Goal: Information Seeking & Learning: Check status

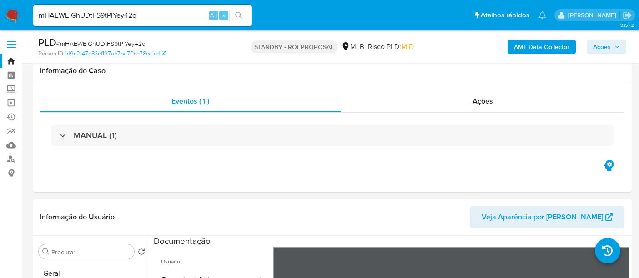
select select "10"
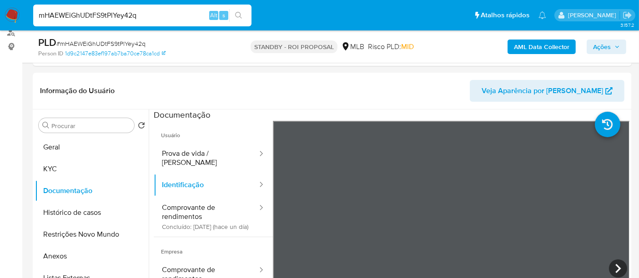
drag, startPoint x: 148, startPoint y: 16, endPoint x: 0, endPoint y: 22, distance: 148.0
click at [0, 22] on nav "Pausado Ver notificaciones mHAEWEiGhUDtFS9tPlYey42q Alt s Atalhos rápidos Presi…" at bounding box center [319, 15] width 639 height 30
paste input "KP3qtl3BmuDesb7IsZy8qVxX"
type input "KP3qtl3BmuDesb7IsZy8qVxX"
click at [239, 13] on icon "search-icon" at bounding box center [238, 15] width 7 height 7
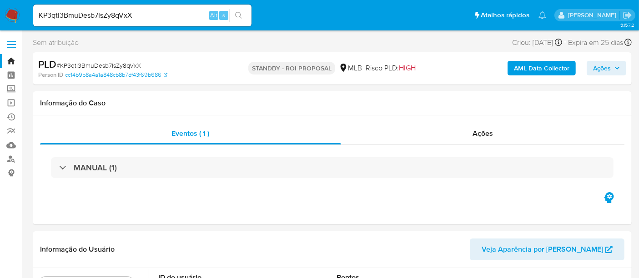
select select "10"
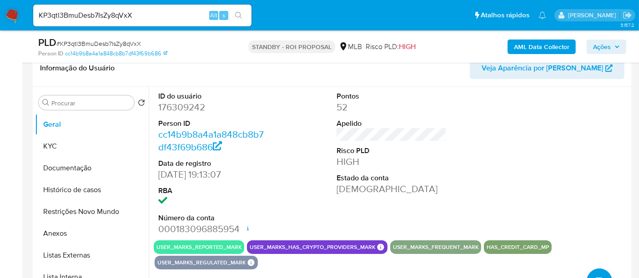
scroll to position [152, 0]
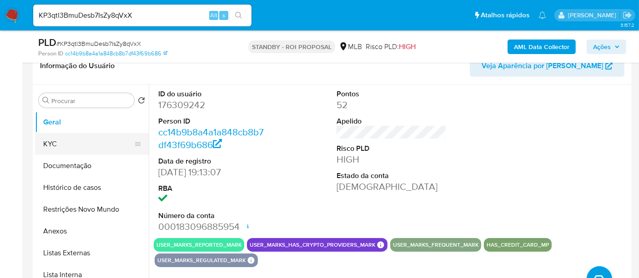
drag, startPoint x: 52, startPoint y: 144, endPoint x: 60, endPoint y: 145, distance: 7.3
click at [53, 144] on button "KYC" at bounding box center [88, 144] width 106 height 22
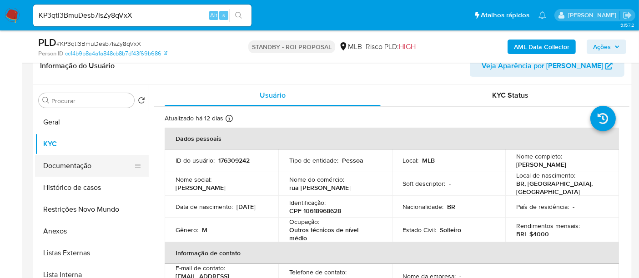
click at [85, 168] on button "Documentação" at bounding box center [88, 166] width 106 height 22
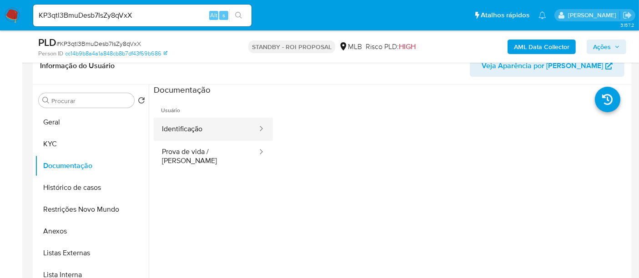
click at [214, 130] on button "Identificação" at bounding box center [206, 129] width 105 height 23
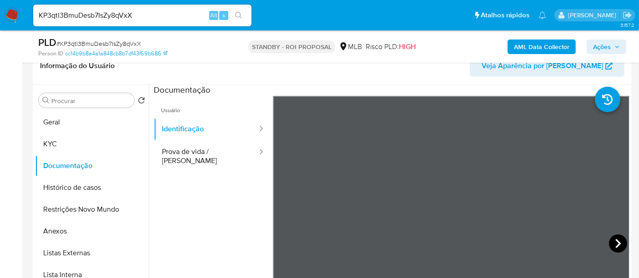
click at [615, 238] on icon at bounding box center [618, 244] width 18 height 18
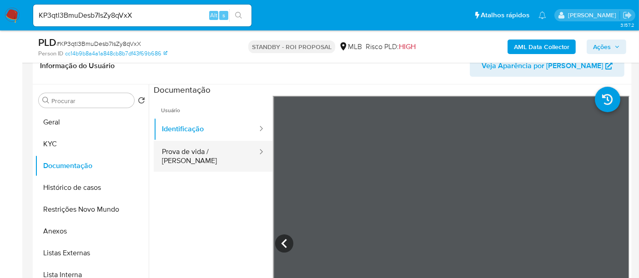
click at [183, 150] on button "Prova de vida / Selfie" at bounding box center [206, 156] width 105 height 31
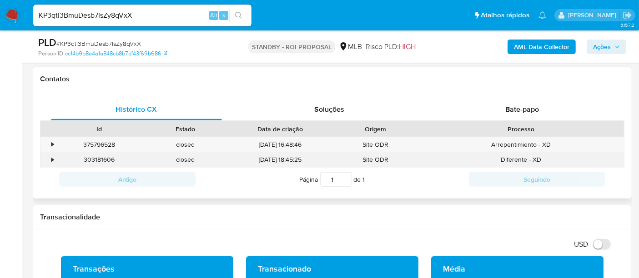
scroll to position [354, 0]
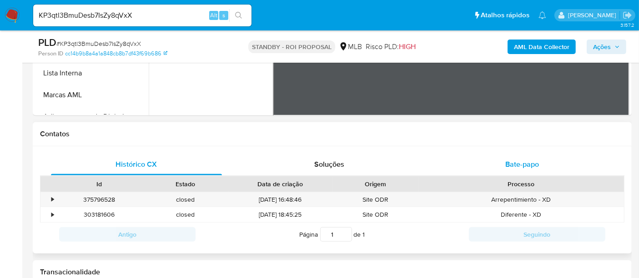
click at [523, 159] on span "Bate-papo" at bounding box center [523, 164] width 34 height 10
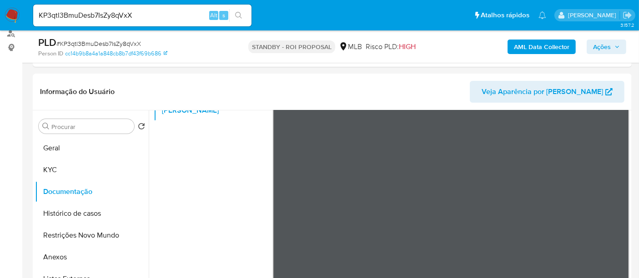
scroll to position [79, 0]
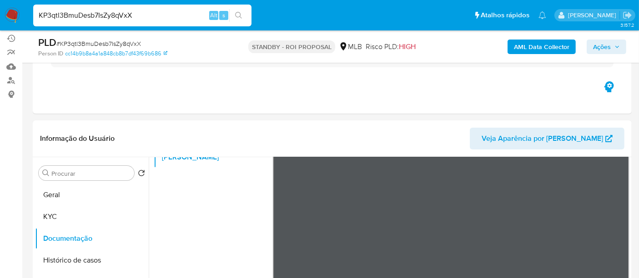
drag, startPoint x: 147, startPoint y: 14, endPoint x: 0, endPoint y: 7, distance: 147.6
click at [0, 7] on nav "Pausado Ver notificaciones KP3qtl3BmuDesb7IsZy8qVxX Alt s Atalhos rápidos Presi…" at bounding box center [319, 15] width 639 height 30
click at [235, 12] on icon "search-icon" at bounding box center [238, 15] width 7 height 7
click at [10, 14] on img at bounding box center [12, 15] width 15 height 15
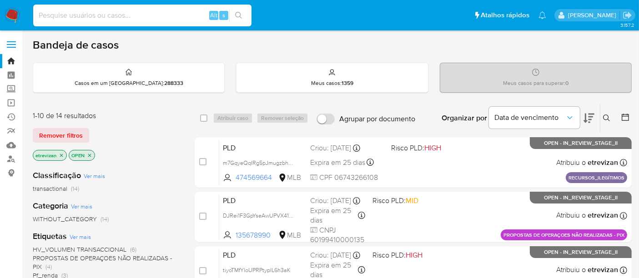
click at [75, 16] on input at bounding box center [142, 16] width 218 height 12
paste input "KP3qtl3BmuDesb7IsZy8qVxX"
type input "KP3qtl3BmuDesb7IsZy8qVxX"
click at [235, 12] on icon "search-icon" at bounding box center [238, 15] width 7 height 7
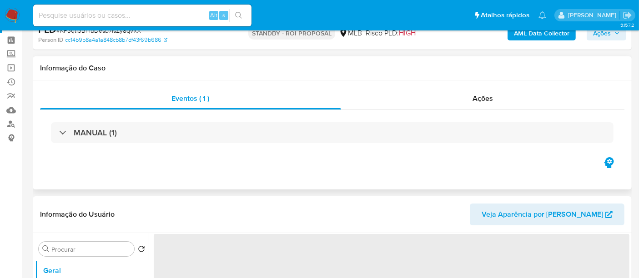
scroll to position [101, 0]
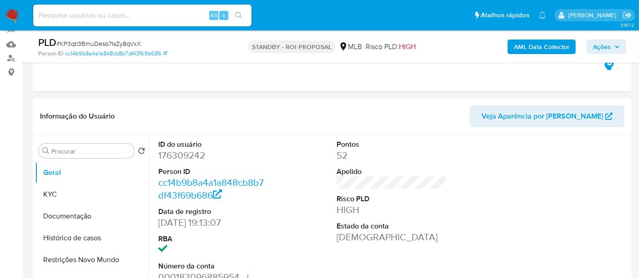
select select "10"
click at [70, 216] on button "Documentação" at bounding box center [88, 217] width 106 height 22
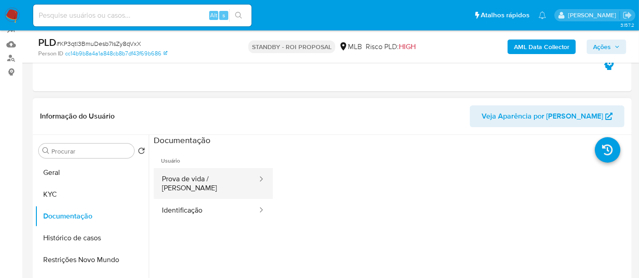
click at [199, 176] on button "Prova de vida / Selfie" at bounding box center [206, 183] width 105 height 31
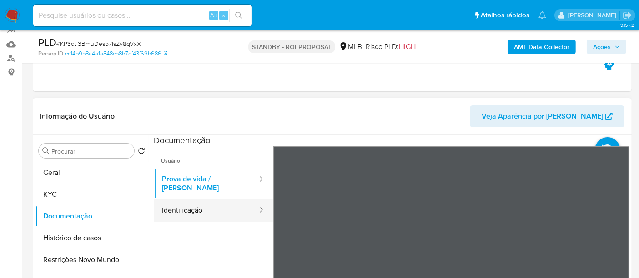
click at [176, 203] on button "Identificação" at bounding box center [206, 210] width 105 height 23
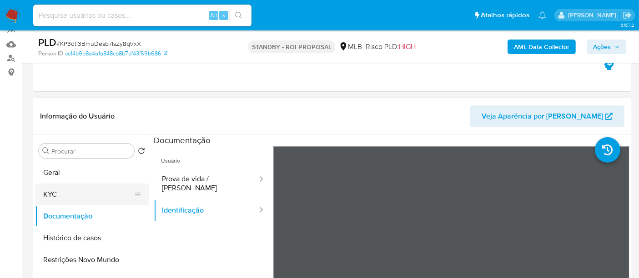
click at [57, 191] on button "KYC" at bounding box center [88, 195] width 106 height 22
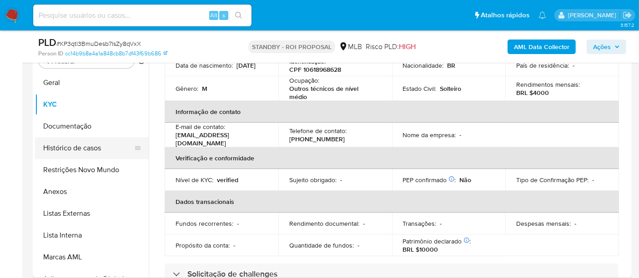
scroll to position [0, 0]
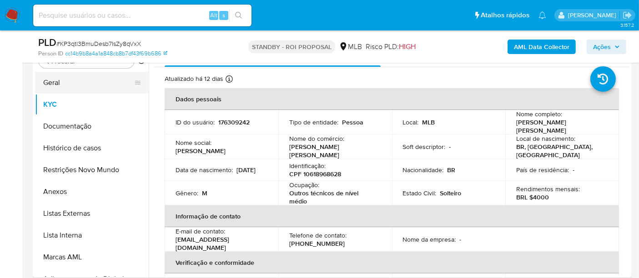
click at [67, 86] on button "Geral" at bounding box center [88, 83] width 106 height 22
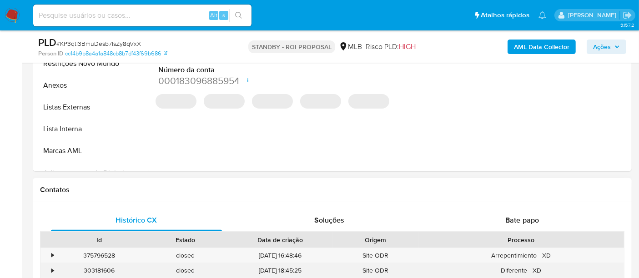
scroll to position [394, 0]
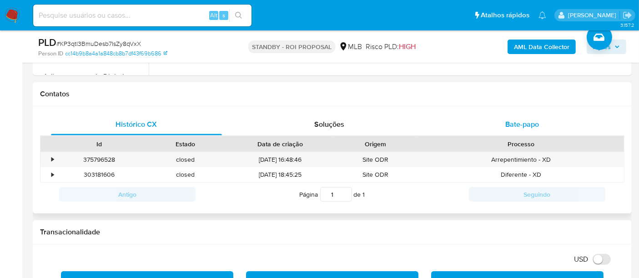
click at [519, 122] on span "Bate-papo" at bounding box center [523, 124] width 34 height 10
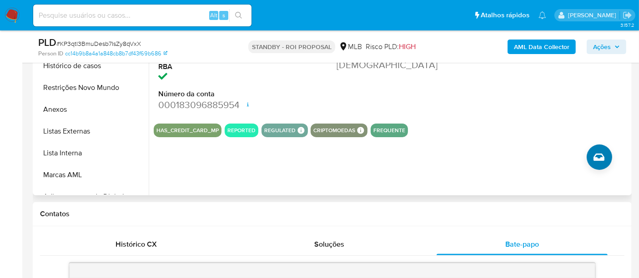
scroll to position [259, 0]
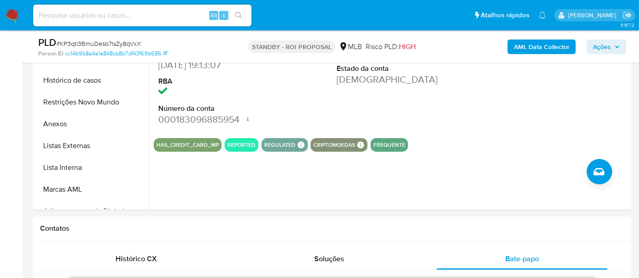
click at [15, 14] on img at bounding box center [12, 15] width 15 height 15
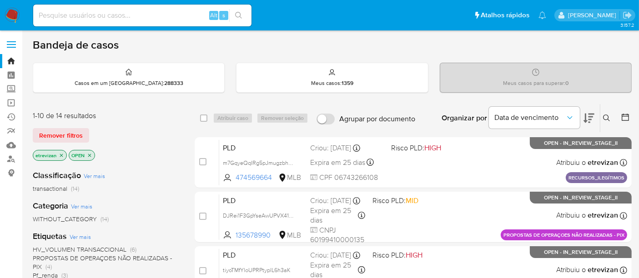
click at [121, 14] on input at bounding box center [142, 16] width 218 height 12
paste input "ouZCB7tWJ5VvHLYS9oPHGVNm"
type input "ouZCB7tWJ5VvHLYS9oPHGVNm"
click at [240, 10] on button "search-icon" at bounding box center [238, 15] width 19 height 13
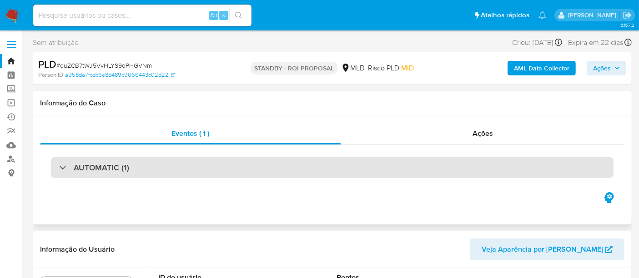
select select "10"
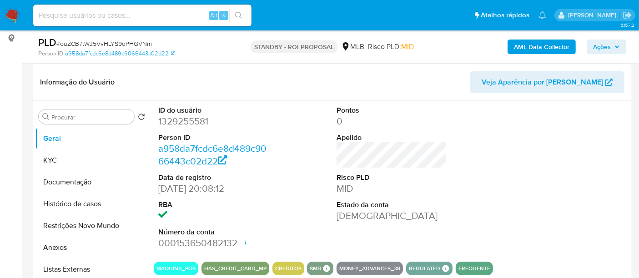
scroll to position [152, 0]
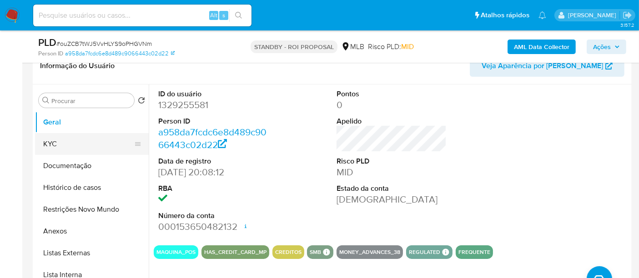
click at [47, 145] on button "KYC" at bounding box center [88, 144] width 106 height 22
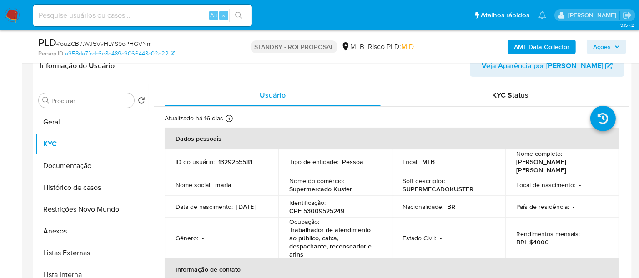
drag, startPoint x: 72, startPoint y: 163, endPoint x: 178, endPoint y: 162, distance: 106.5
click at [71, 163] on button "Documentação" at bounding box center [92, 166] width 114 height 22
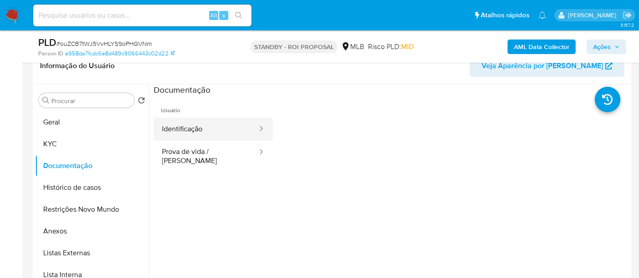
click at [204, 131] on button "Identificação" at bounding box center [206, 129] width 105 height 23
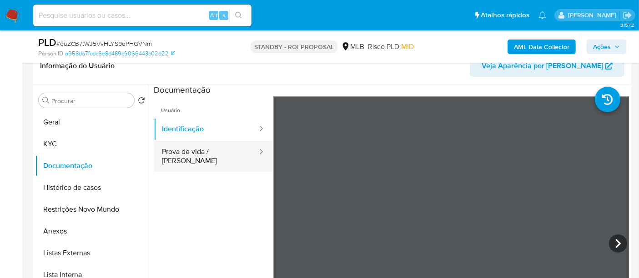
drag, startPoint x: 183, startPoint y: 151, endPoint x: 223, endPoint y: 157, distance: 40.5
click at [183, 151] on button "Prova de vida / Selfie" at bounding box center [206, 156] width 105 height 31
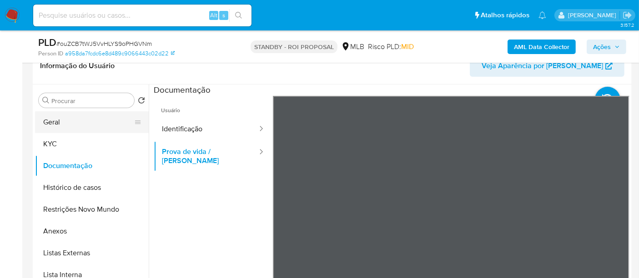
click at [57, 119] on button "Geral" at bounding box center [88, 122] width 106 height 22
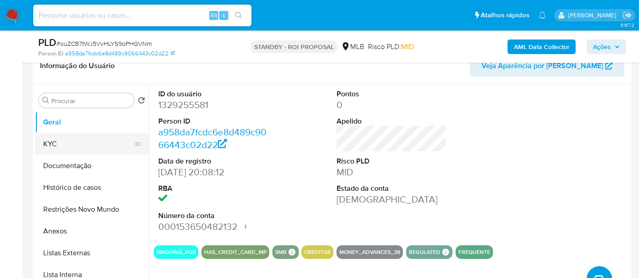
click at [55, 139] on button "KYC" at bounding box center [88, 144] width 106 height 22
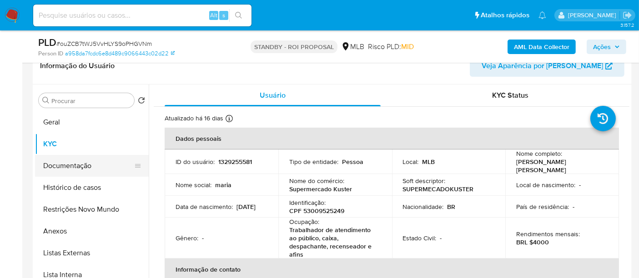
drag, startPoint x: 66, startPoint y: 163, endPoint x: 96, endPoint y: 163, distance: 30.9
click at [65, 163] on button "Documentação" at bounding box center [88, 166] width 106 height 22
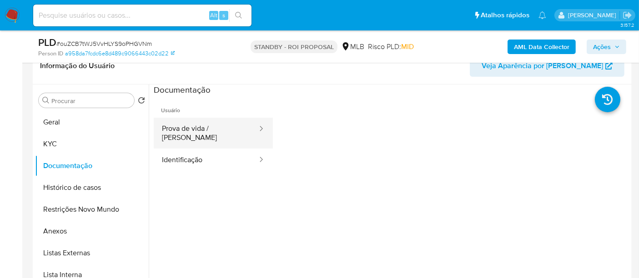
click at [192, 133] on button "Prova de vida / Selfie" at bounding box center [206, 133] width 105 height 31
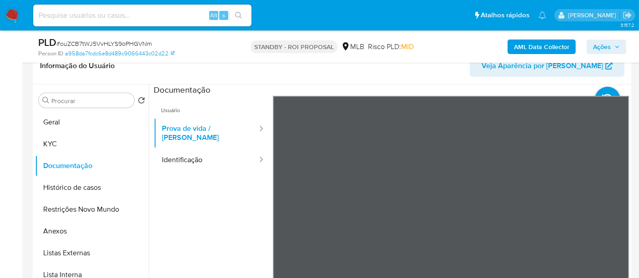
drag, startPoint x: 55, startPoint y: 142, endPoint x: 151, endPoint y: 155, distance: 96.9
click at [56, 142] on button "KYC" at bounding box center [92, 144] width 114 height 22
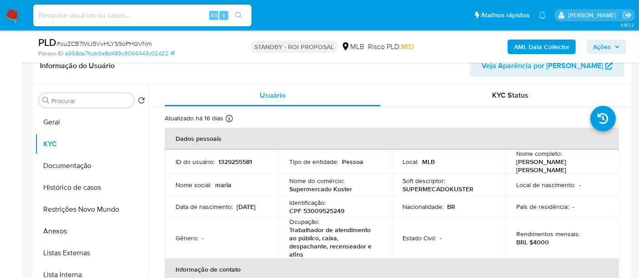
click at [108, 19] on input at bounding box center [142, 16] width 218 height 12
paste input "NhfJ0SFIbRltZHo6VcG2fbHf"
type input "NhfJ0SFIbRltZHo6VcG2fbHf"
click at [240, 6] on div "NhfJ0SFIbRltZHo6VcG2fbHf Alt s" at bounding box center [142, 16] width 218 height 22
click at [242, 15] on icon "search-icon" at bounding box center [238, 15] width 7 height 7
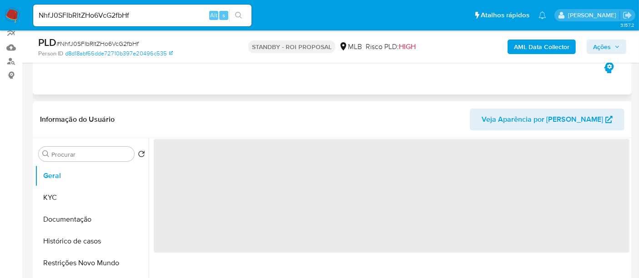
scroll to position [101, 0]
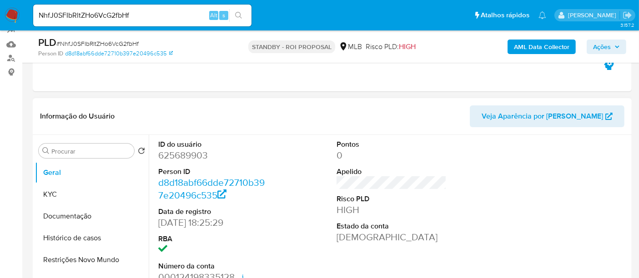
select select "10"
click at [73, 212] on button "Documentação" at bounding box center [88, 217] width 106 height 22
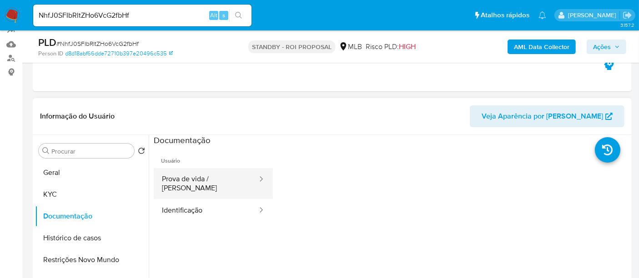
drag, startPoint x: 214, startPoint y: 178, endPoint x: 226, endPoint y: 177, distance: 12.3
click at [214, 178] on button "Prova de vida / Selfie" at bounding box center [206, 183] width 105 height 31
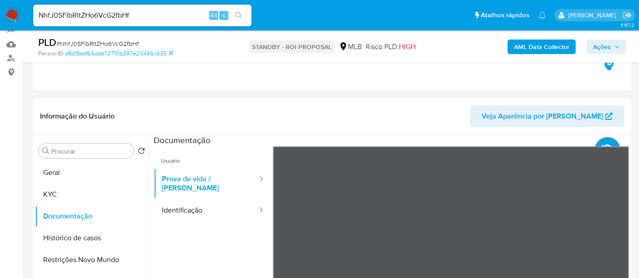
drag, startPoint x: 197, startPoint y: 201, endPoint x: 270, endPoint y: 193, distance: 73.7
click at [197, 201] on button "Identificação" at bounding box center [206, 210] width 105 height 23
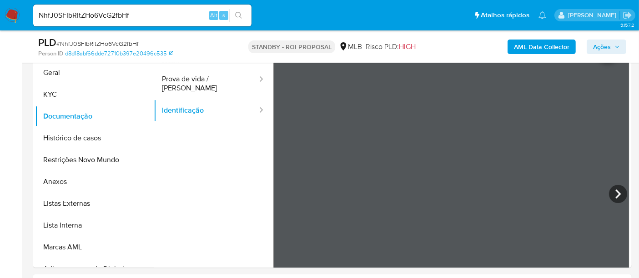
scroll to position [209, 0]
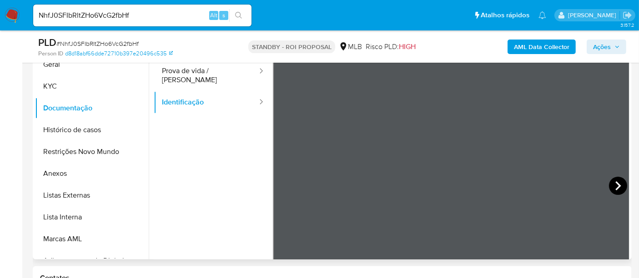
click at [612, 185] on icon at bounding box center [618, 186] width 18 height 18
drag, startPoint x: 143, startPoint y: 12, endPoint x: 0, endPoint y: 24, distance: 143.3
click at [0, 24] on nav "Pausado Ver notificaciones NhfJ0SFIbRltZHo6VcG2fbHf Alt s Atalhos rápidos Presi…" at bounding box center [319, 15] width 639 height 30
paste input "oZrkntNfk01kLgTbjdAGX7K7"
type input "oZrkntNfk01kLgTbjdAGX7K7"
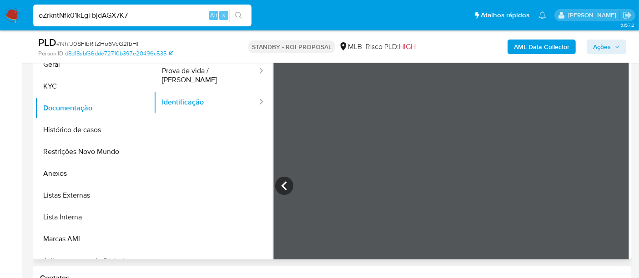
click at [237, 12] on icon "search-icon" at bounding box center [238, 15] width 7 height 7
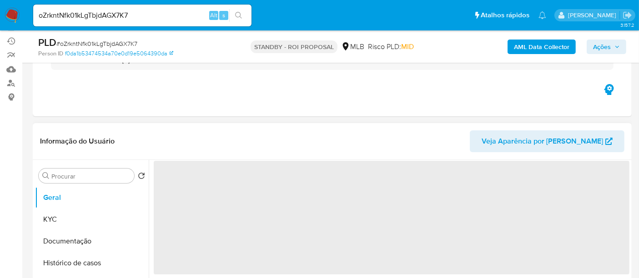
scroll to position [101, 0]
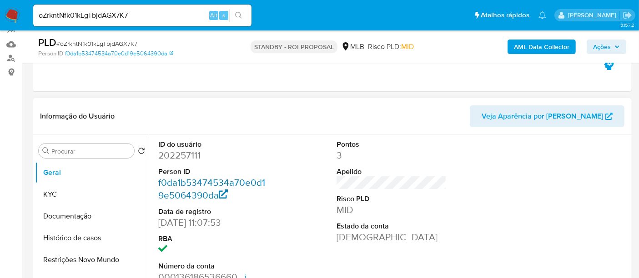
select select "10"
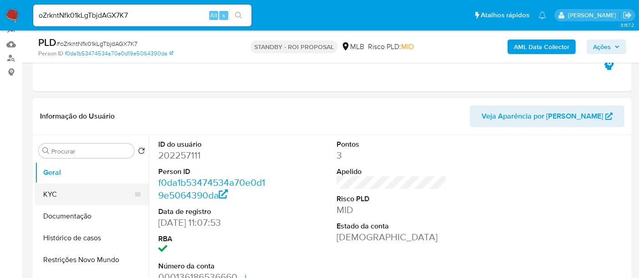
click at [53, 197] on button "KYC" at bounding box center [88, 195] width 106 height 22
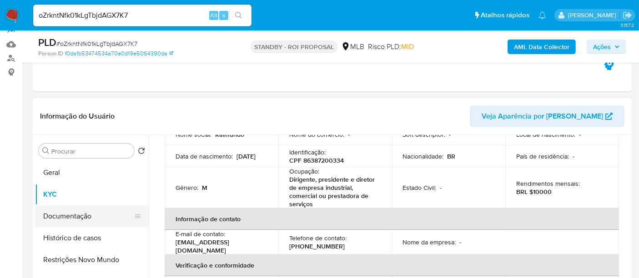
click at [75, 214] on button "Documentação" at bounding box center [88, 217] width 106 height 22
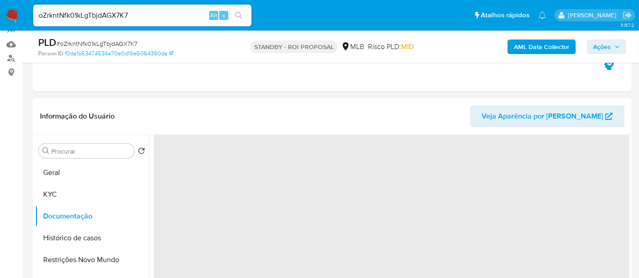
scroll to position [0, 0]
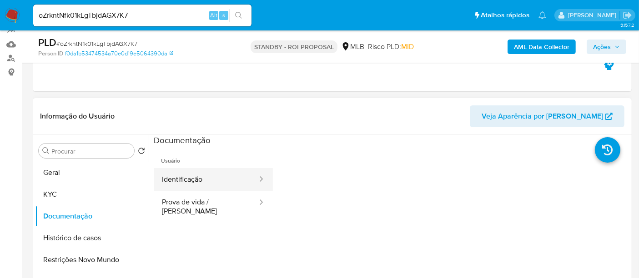
click at [200, 173] on button "Identificação" at bounding box center [206, 179] width 105 height 23
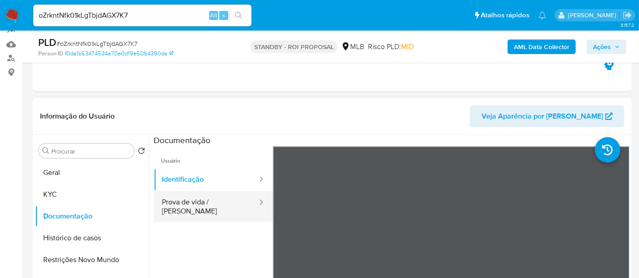
click at [183, 204] on button "Prova de vida / Selfie" at bounding box center [206, 207] width 105 height 31
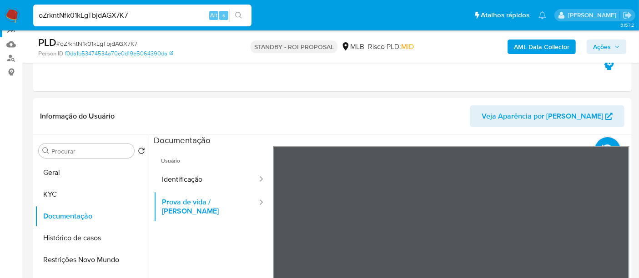
drag, startPoint x: 150, startPoint y: 16, endPoint x: 0, endPoint y: 33, distance: 151.0
paste input "37eBM6uKgPcMZ67TB9ECppcu"
type input "37eBM6uKgPcMZ67TB9ECppcu"
click at [239, 14] on icon "search-icon" at bounding box center [238, 15] width 7 height 7
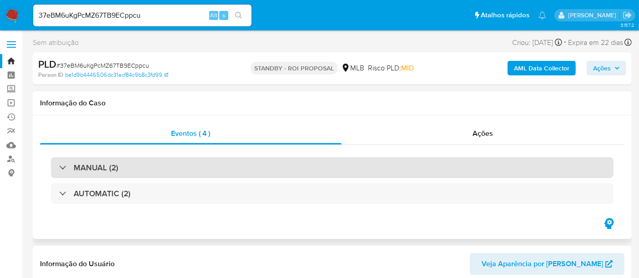
select select "10"
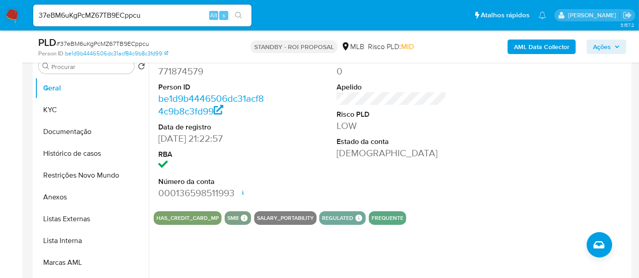
scroll to position [101, 0]
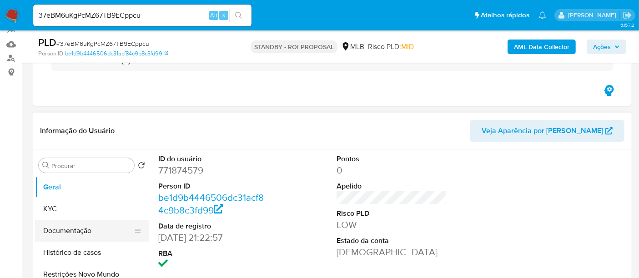
drag, startPoint x: 64, startPoint y: 226, endPoint x: 102, endPoint y: 227, distance: 38.2
click at [64, 225] on button "Documentação" at bounding box center [88, 231] width 106 height 22
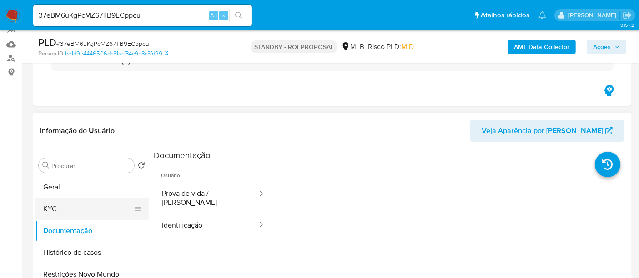
click at [55, 209] on button "KYC" at bounding box center [88, 209] width 106 height 22
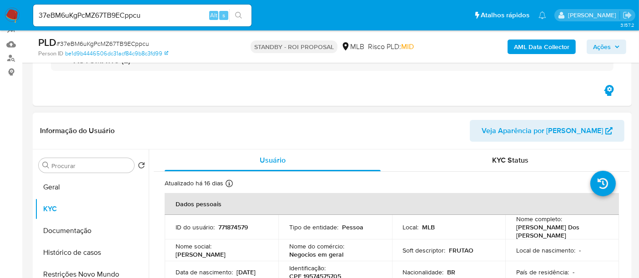
scroll to position [51, 0]
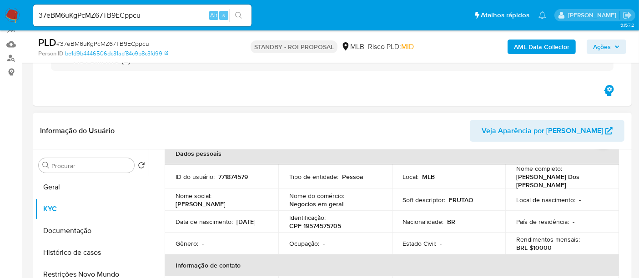
drag, startPoint x: 173, startPoint y: 223, endPoint x: 230, endPoint y: 227, distance: 56.6
click at [230, 227] on td "Data de nascimento : 24/11/2001" at bounding box center [222, 222] width 114 height 22
copy p "24/11/2001"
click at [55, 185] on button "Geral" at bounding box center [88, 188] width 106 height 22
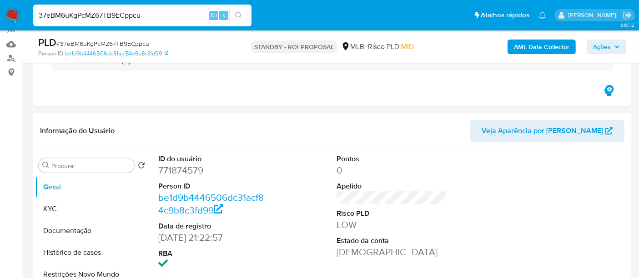
drag, startPoint x: 163, startPoint y: 17, endPoint x: 0, endPoint y: 15, distance: 163.4
click at [0, 15] on nav "Pausado Ver notificaciones 37eBM6uKgPcMZ67TB9ECppcu Alt s Atalhos rápidos Presi…" at bounding box center [319, 15] width 639 height 30
paste input "mau38Nzewfik41akZffZAHkB"
type input "mau38Nzewfik41akZffZAHkB"
click at [235, 14] on icon "search-icon" at bounding box center [238, 15] width 7 height 7
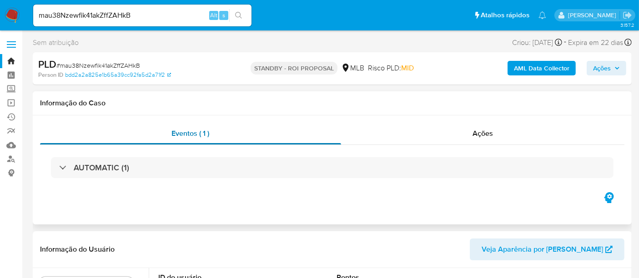
select select "10"
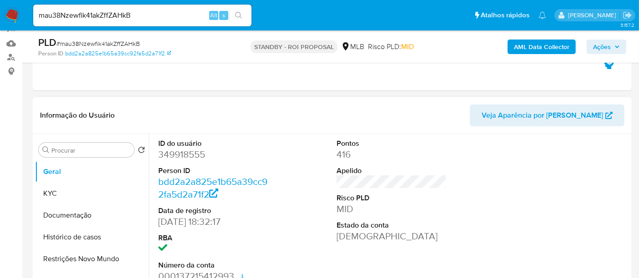
scroll to position [101, 0]
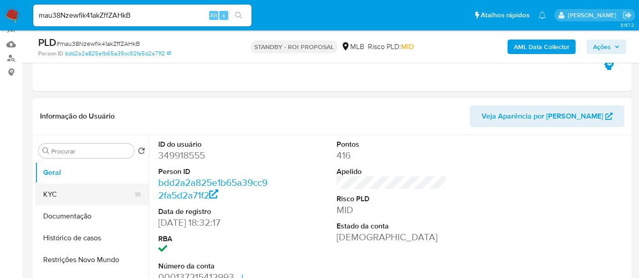
drag, startPoint x: 52, startPoint y: 192, endPoint x: 68, endPoint y: 191, distance: 15.5
click at [52, 192] on button "KYC" at bounding box center [88, 195] width 106 height 22
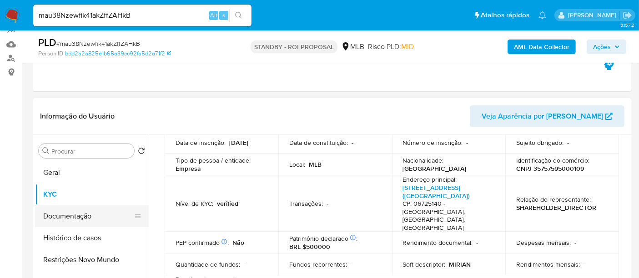
click at [70, 227] on button "Documentação" at bounding box center [88, 217] width 106 height 22
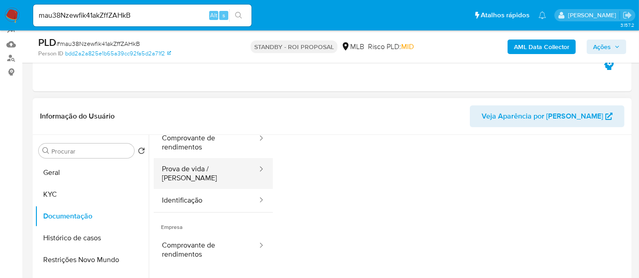
scroll to position [51, 0]
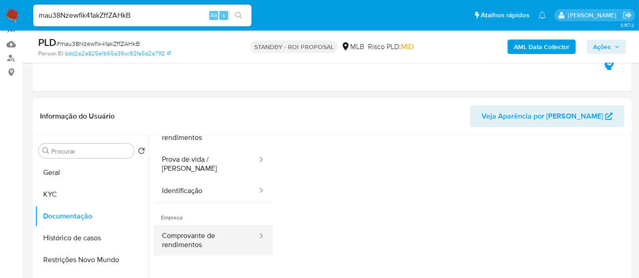
click at [219, 236] on button "Comprovante de rendimentos" at bounding box center [206, 240] width 105 height 31
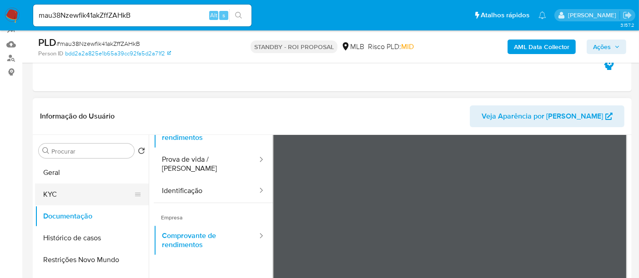
click at [62, 192] on button "KYC" at bounding box center [88, 195] width 106 height 22
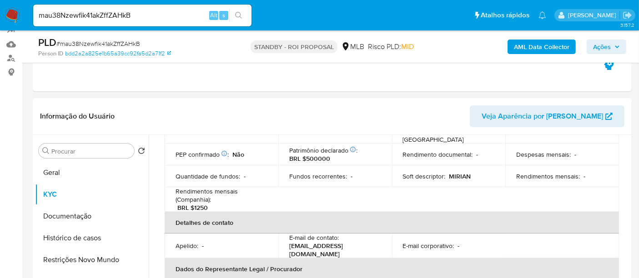
scroll to position [202, 0]
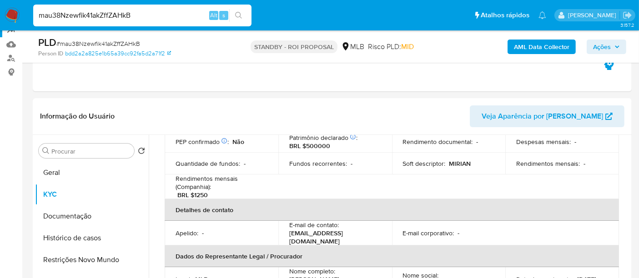
drag, startPoint x: 146, startPoint y: 12, endPoint x: 0, endPoint y: 36, distance: 148.0
paste input "WzHmx3KizATrgJcbvNjNpvn4"
type input "WzHmx3KizATrgJcbvNjNpvn4"
click at [242, 7] on div "WzHmx3KizATrgJcbvNjNpvn4 Alt s" at bounding box center [142, 16] width 218 height 22
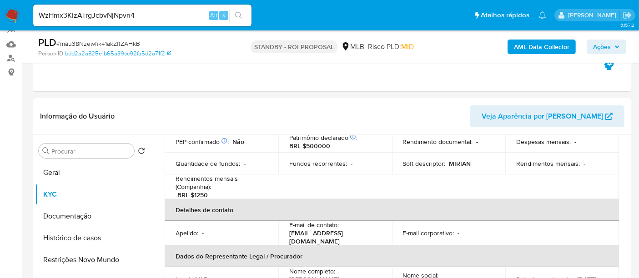
drag, startPoint x: 237, startPoint y: 25, endPoint x: 239, endPoint y: 14, distance: 10.8
click at [237, 22] on div "WzHmx3KizATrgJcbvNjNpvn4 Alt s" at bounding box center [142, 16] width 218 height 22
click at [239, 14] on icon "search-icon" at bounding box center [238, 15] width 7 height 7
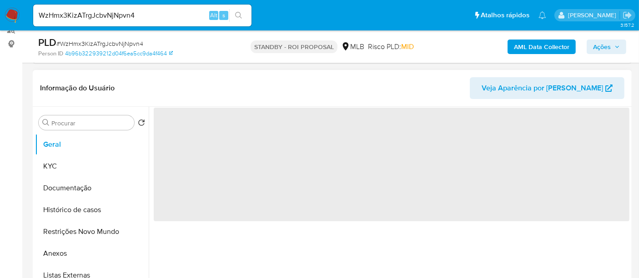
scroll to position [152, 0]
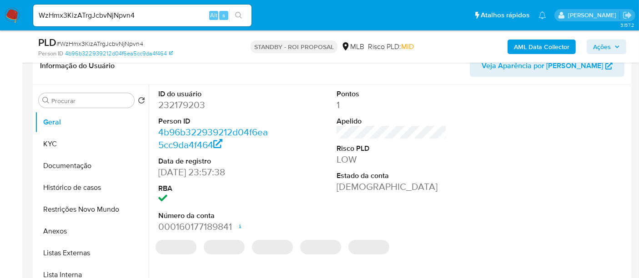
select select "10"
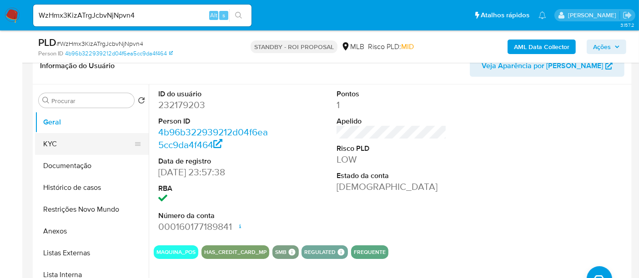
click at [61, 144] on button "KYC" at bounding box center [88, 144] width 106 height 22
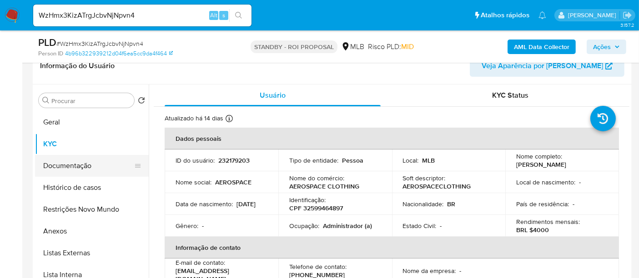
click at [79, 163] on button "Documentação" at bounding box center [88, 166] width 106 height 22
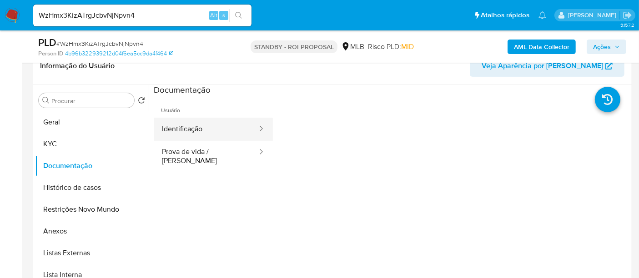
click at [199, 135] on button "Identificação" at bounding box center [206, 129] width 105 height 23
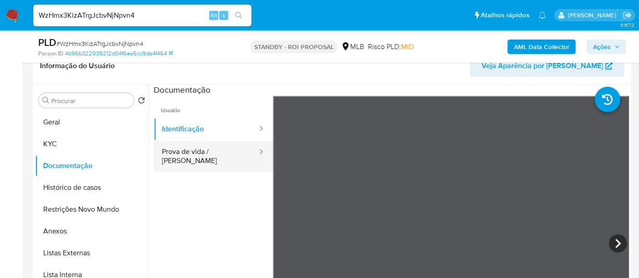
click at [217, 152] on button "Prova de vida / Selfie" at bounding box center [206, 156] width 105 height 31
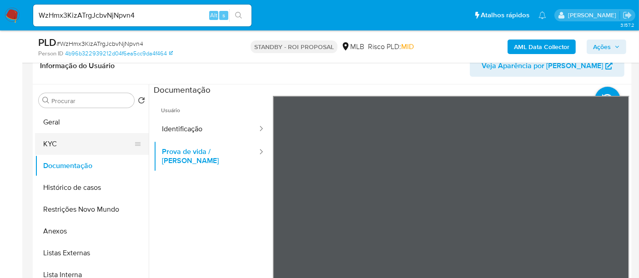
click at [66, 145] on button "KYC" at bounding box center [88, 144] width 106 height 22
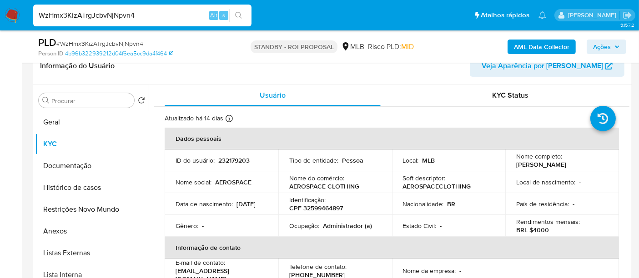
drag, startPoint x: 0, startPoint y: 30, endPoint x: 0, endPoint y: 37, distance: 6.8
paste input "oWDmT5DgLR6814ESpBynmZrS"
type input "oWDmT5DgLR6814ESpBynmZrS"
click at [240, 15] on icon "search-icon" at bounding box center [238, 15] width 7 height 7
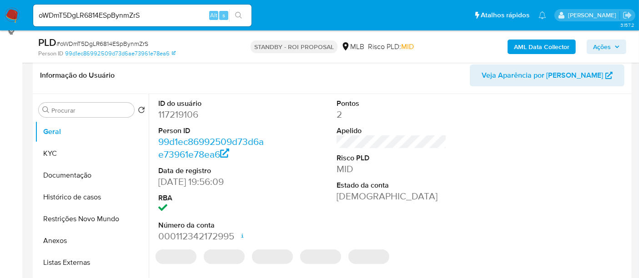
scroll to position [152, 0]
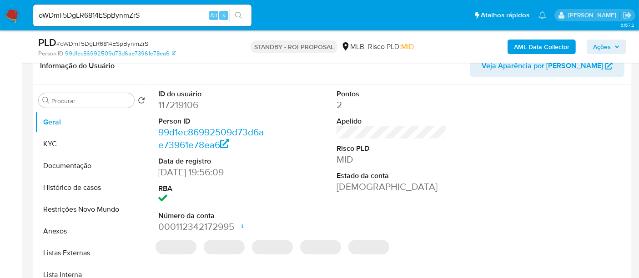
select select "10"
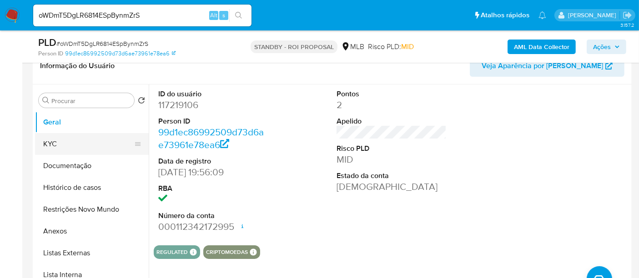
click at [53, 139] on button "KYC" at bounding box center [88, 144] width 106 height 22
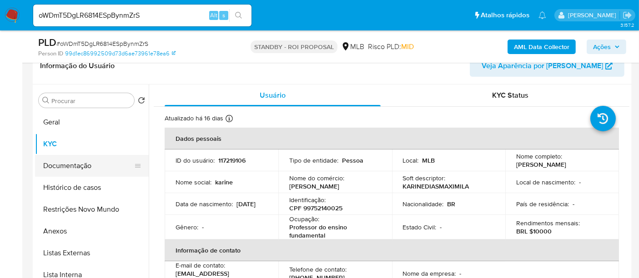
click at [67, 165] on button "Documentação" at bounding box center [88, 166] width 106 height 22
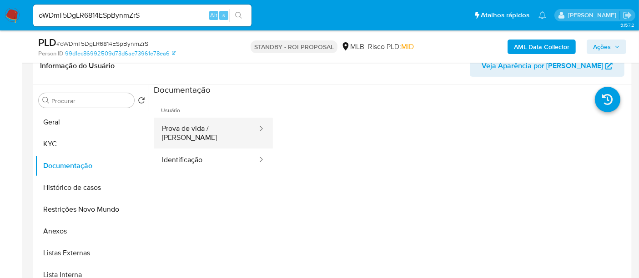
click at [202, 129] on button "Prova de vida / Selfie" at bounding box center [206, 133] width 105 height 31
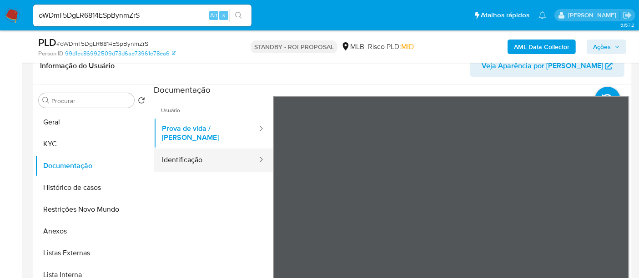
click at [199, 152] on button "Identificação" at bounding box center [206, 160] width 105 height 23
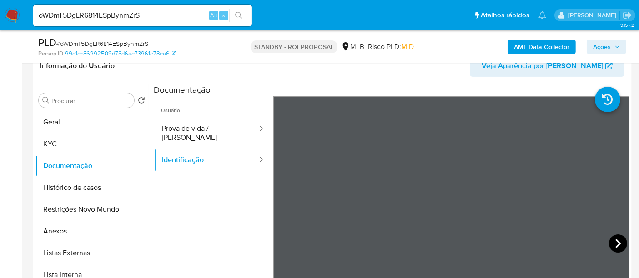
click at [609, 240] on icon at bounding box center [618, 244] width 18 height 18
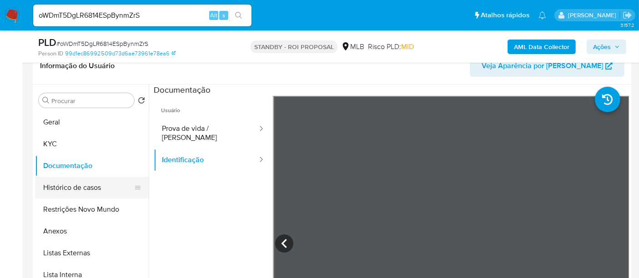
click at [67, 185] on button "Histórico de casos" at bounding box center [88, 188] width 106 height 22
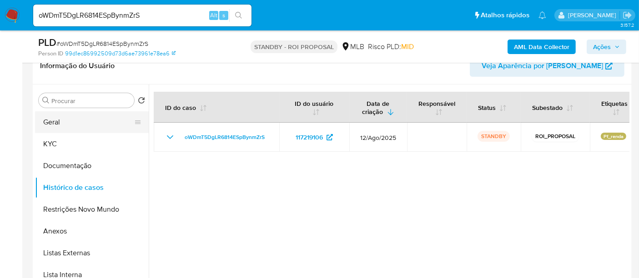
click at [56, 124] on button "Geral" at bounding box center [88, 122] width 106 height 22
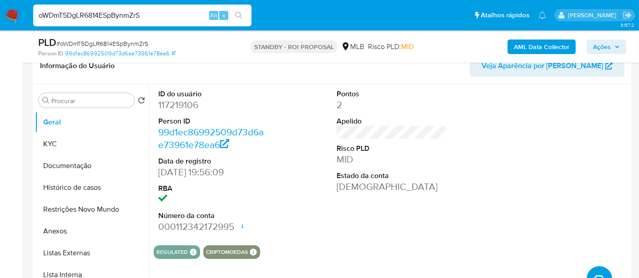
drag, startPoint x: 152, startPoint y: 12, endPoint x: 0, endPoint y: 15, distance: 152.5
click at [0, 15] on nav "Pausado Ver notificaciones oWDmT5DgLR6814ESpBynmZrS Alt s Atalhos rápidos Presi…" at bounding box center [319, 15] width 639 height 30
paste input "rTBZyoAksQ760RlLZqMycxL0"
type input "rTBZyoAksQ760RlLZqMycxL0"
click at [238, 15] on icon "search-icon" at bounding box center [238, 15] width 7 height 7
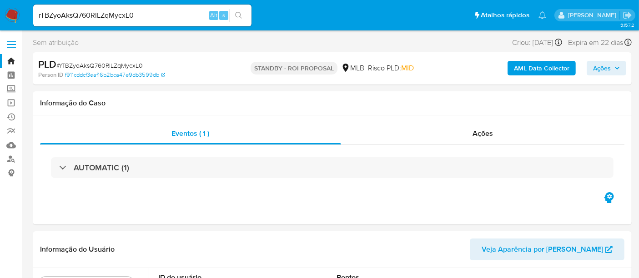
select select "10"
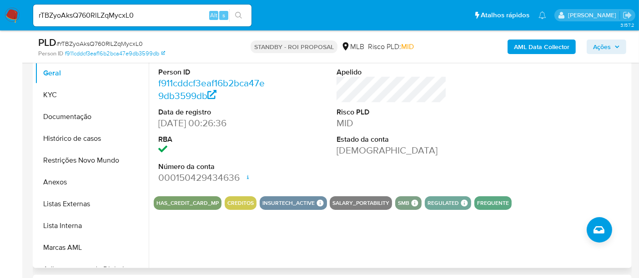
scroll to position [202, 0]
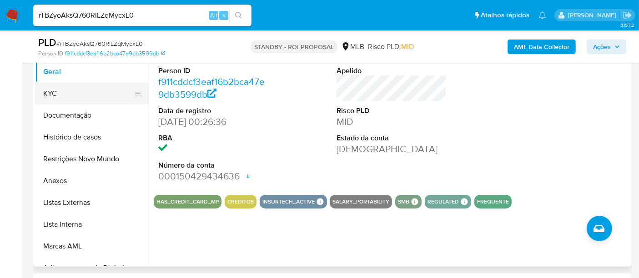
drag, startPoint x: 53, startPoint y: 93, endPoint x: 61, endPoint y: 95, distance: 7.9
click at [53, 92] on button "KYC" at bounding box center [88, 94] width 106 height 22
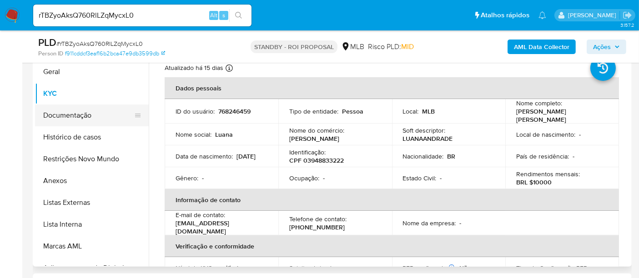
click at [49, 115] on button "Documentação" at bounding box center [88, 116] width 106 height 22
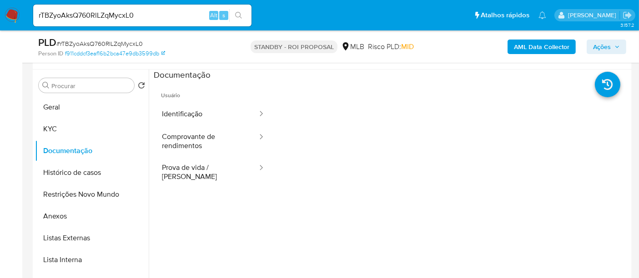
scroll to position [152, 0]
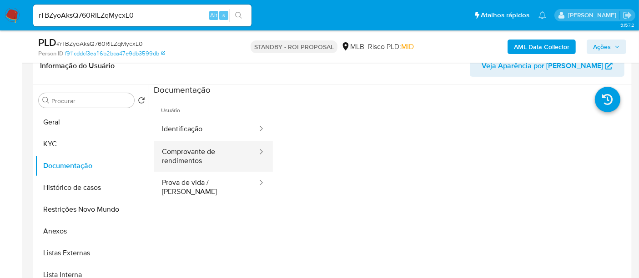
click at [211, 152] on button "Comprovante de rendimentos" at bounding box center [206, 156] width 105 height 31
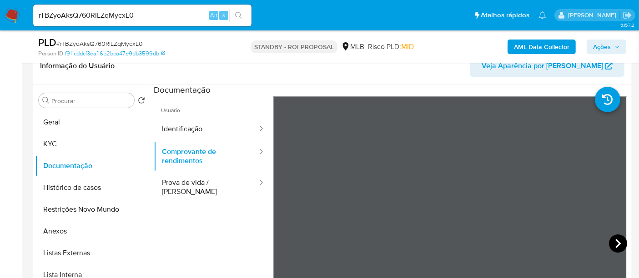
click at [619, 244] on icon at bounding box center [618, 244] width 18 height 18
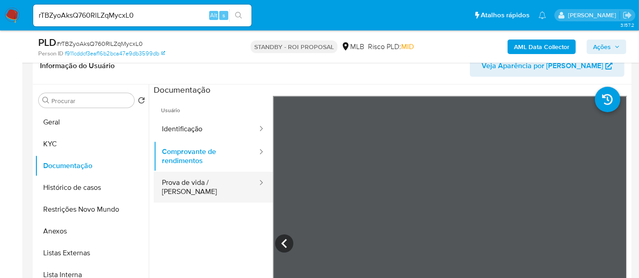
click at [208, 184] on button "Prova de vida / Selfie" at bounding box center [206, 187] width 105 height 31
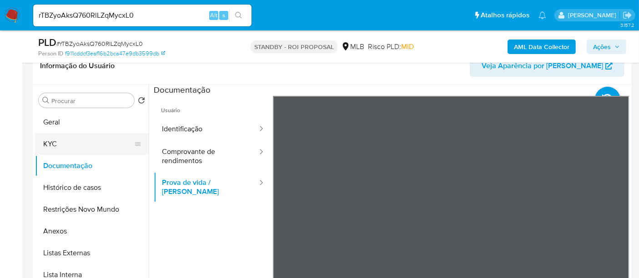
drag, startPoint x: 51, startPoint y: 146, endPoint x: 125, endPoint y: 145, distance: 74.6
click at [51, 146] on button "KYC" at bounding box center [88, 144] width 106 height 22
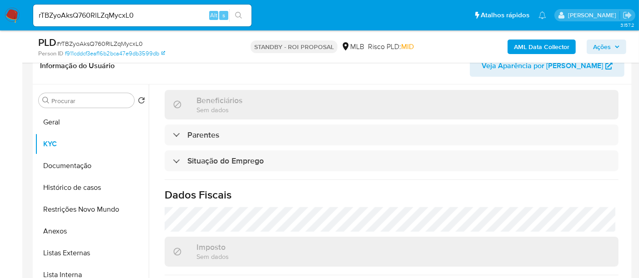
scroll to position [351, 0]
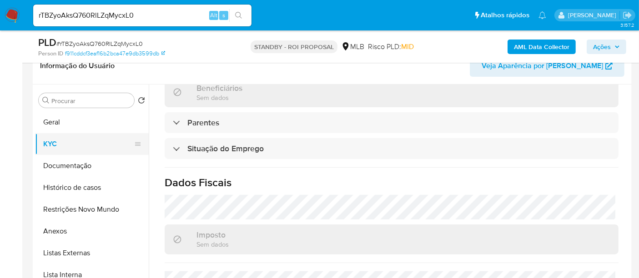
click at [51, 146] on button "KYC" at bounding box center [88, 144] width 106 height 22
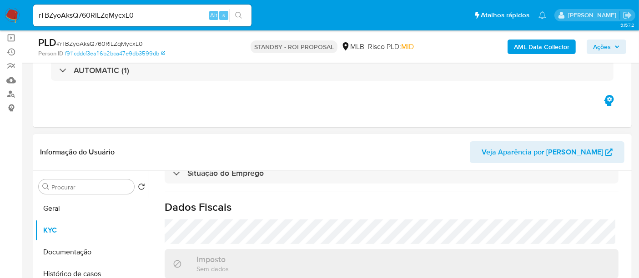
scroll to position [101, 0]
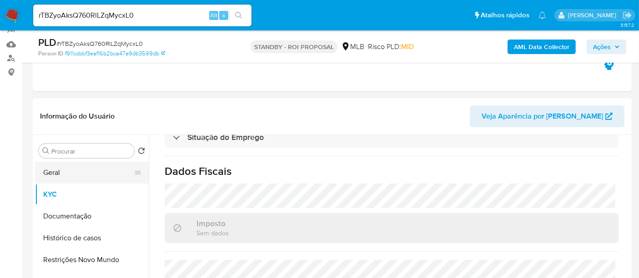
click at [56, 176] on button "Geral" at bounding box center [88, 173] width 106 height 22
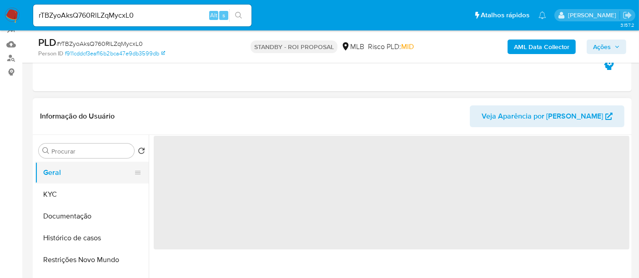
scroll to position [0, 0]
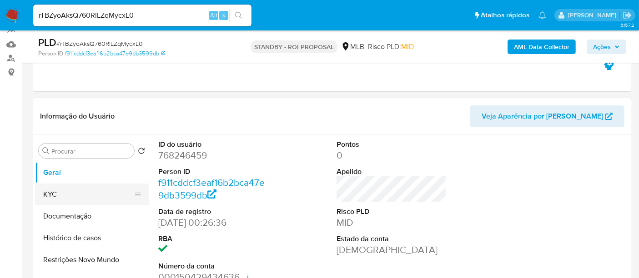
drag, startPoint x: 46, startPoint y: 192, endPoint x: 54, endPoint y: 191, distance: 7.8
click at [46, 191] on button "KYC" at bounding box center [88, 195] width 106 height 22
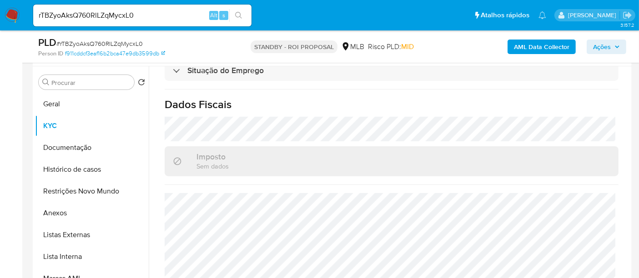
scroll to position [413, 0]
click at [69, 102] on button "Geral" at bounding box center [88, 104] width 106 height 22
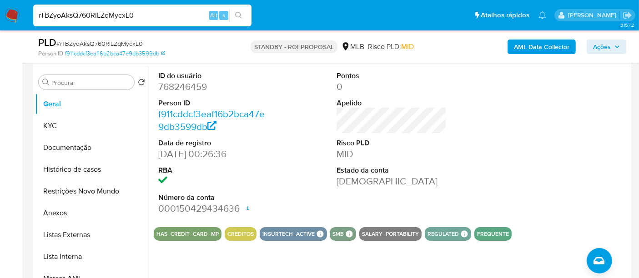
drag, startPoint x: 141, startPoint y: 15, endPoint x: 0, endPoint y: 18, distance: 141.1
click at [0, 18] on nav "Pausado Ver notificaciones rTBZyoAksQ760RlLZqMycxL0 Alt s Atalhos rápidos Presi…" at bounding box center [319, 15] width 639 height 30
paste input "PCXIkY0MeDi8w7QQtnZtMGI7"
type input "PCXIkY0MeDi8w7QQtnZtMGI7"
click at [236, 14] on icon "search-icon" at bounding box center [238, 15] width 7 height 7
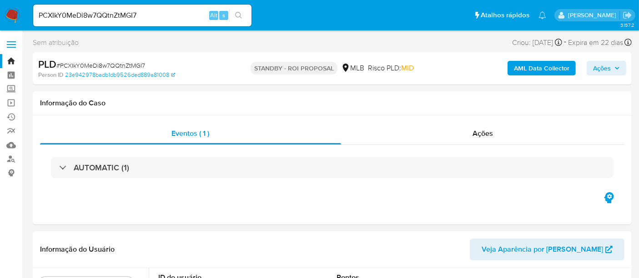
select select "10"
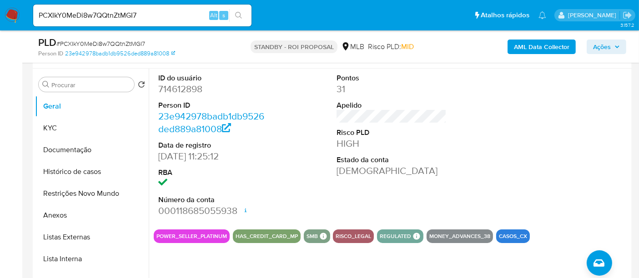
scroll to position [152, 0]
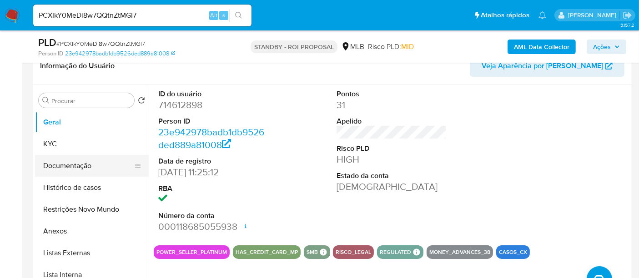
drag, startPoint x: 66, startPoint y: 171, endPoint x: 89, endPoint y: 171, distance: 22.8
click at [66, 172] on button "Documentação" at bounding box center [88, 166] width 106 height 22
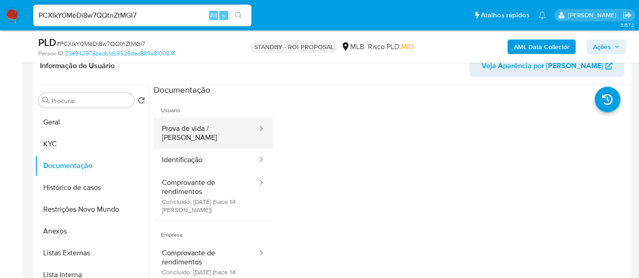
click at [201, 130] on button "Prova de vida / Selfie" at bounding box center [206, 133] width 105 height 31
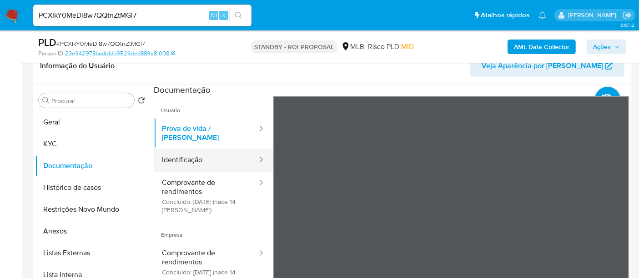
click at [188, 151] on button "Identificação" at bounding box center [206, 160] width 105 height 23
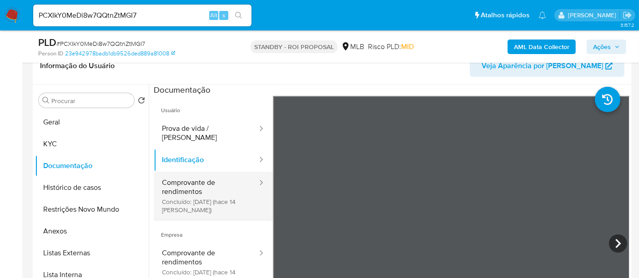
click at [166, 184] on button "Comprovante de rendimentos Concluído: 20/08/2025 (hace 14 días)" at bounding box center [206, 196] width 105 height 48
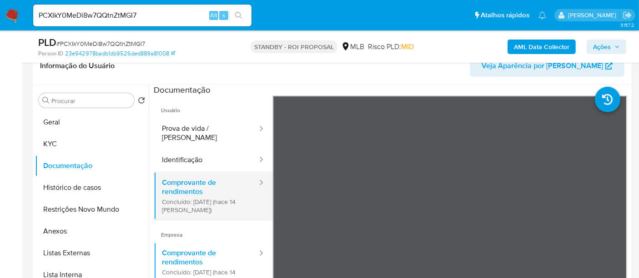
scroll to position [51, 0]
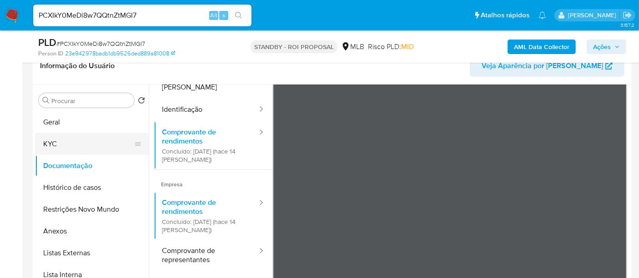
click at [57, 146] on button "KYC" at bounding box center [88, 144] width 106 height 22
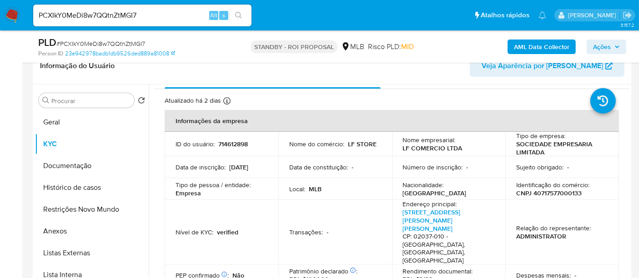
scroll to position [0, 0]
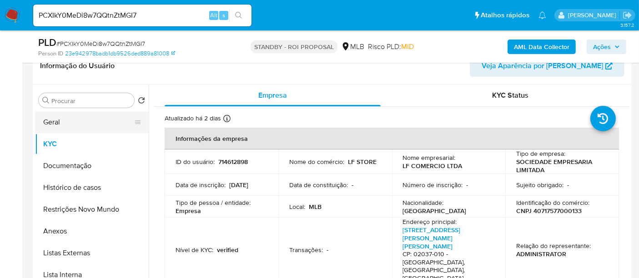
drag, startPoint x: 55, startPoint y: 121, endPoint x: 66, endPoint y: 120, distance: 11.9
click at [55, 121] on button "Geral" at bounding box center [88, 122] width 106 height 22
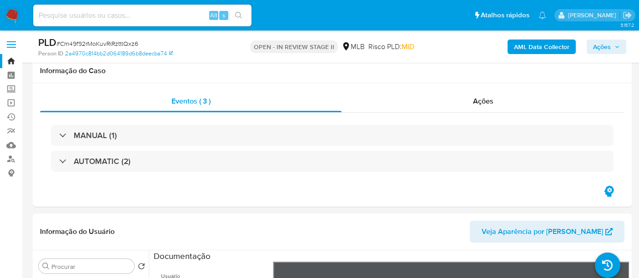
select select "10"
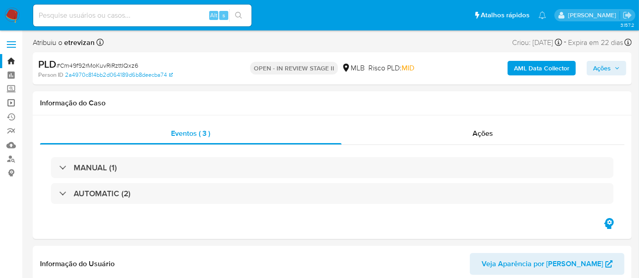
click at [13, 102] on link "Operações em massa" at bounding box center [54, 103] width 108 height 14
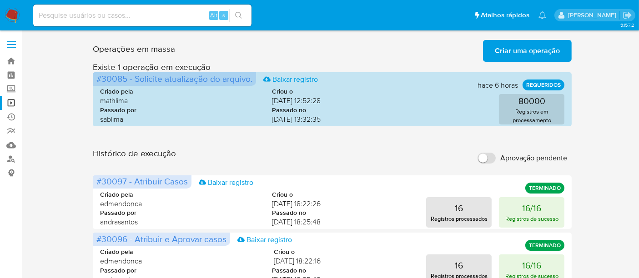
click at [537, 49] on span "Criar uma operação" at bounding box center [527, 51] width 65 height 20
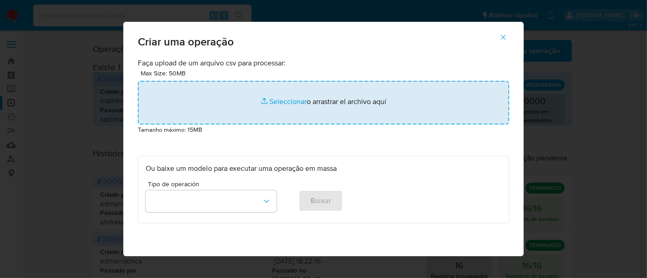
click at [283, 99] on input "file" at bounding box center [323, 103] width 371 height 44
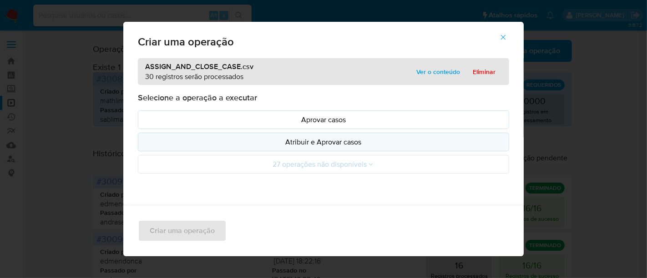
click at [332, 139] on p "Atribuir e Aprovar casos" at bounding box center [324, 142] width 356 height 10
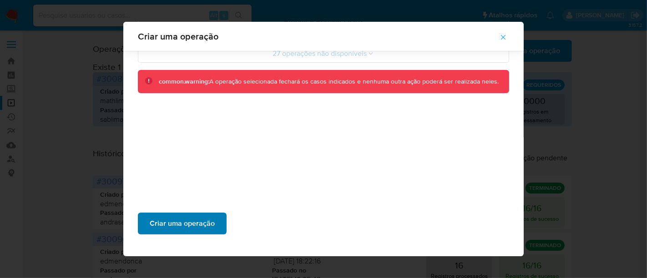
click at [174, 223] on span "Criar uma operação" at bounding box center [182, 224] width 65 height 20
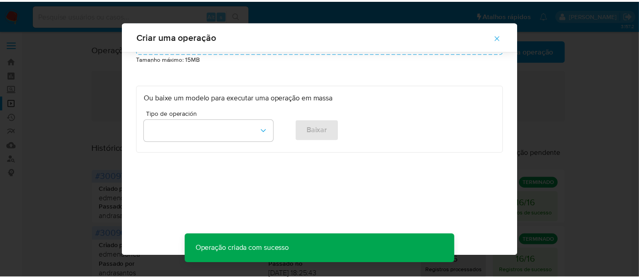
scroll to position [64, 0]
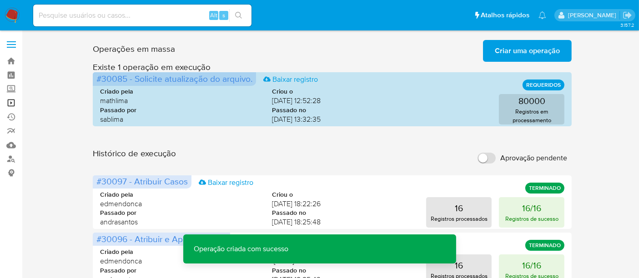
click at [11, 103] on link "Operações em massa" at bounding box center [54, 103] width 108 height 14
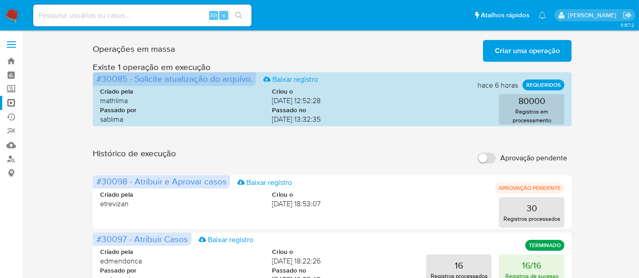
click at [529, 51] on span "Criar uma operação" at bounding box center [527, 51] width 65 height 20
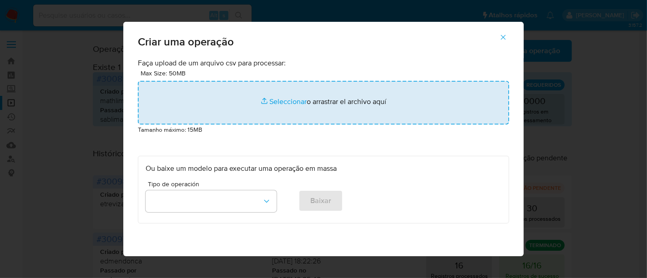
click at [282, 99] on input "file" at bounding box center [323, 103] width 371 height 44
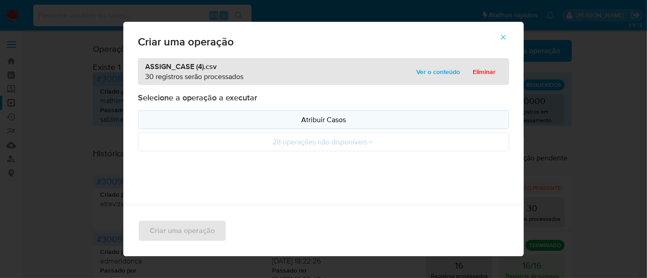
click at [329, 120] on p "Atribuir Casos" at bounding box center [324, 120] width 356 height 10
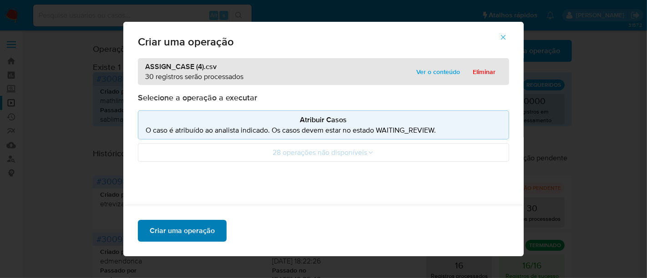
click at [187, 229] on span "Criar uma operação" at bounding box center [182, 231] width 65 height 20
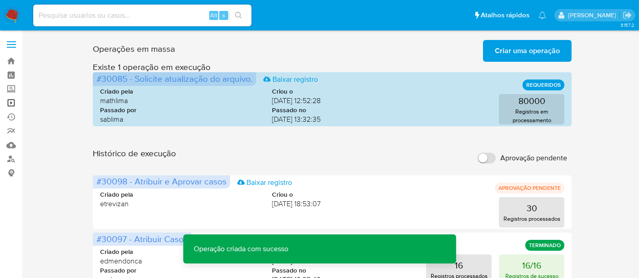
click at [9, 102] on link "Operações em massa" at bounding box center [54, 103] width 108 height 14
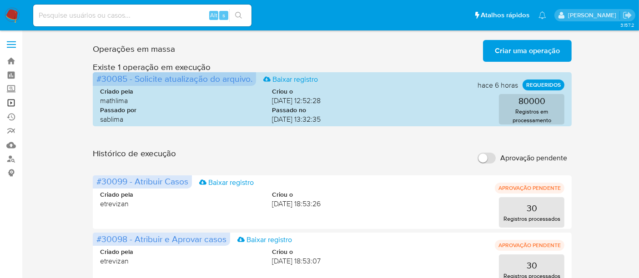
click at [13, 103] on link "Operações em massa" at bounding box center [54, 103] width 108 height 14
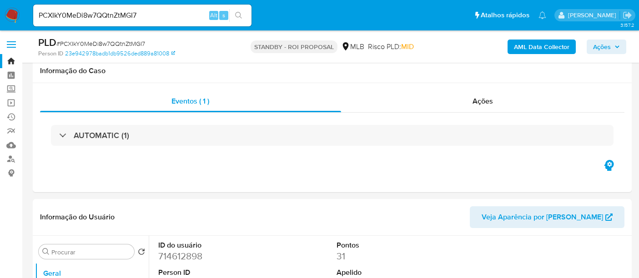
select select "10"
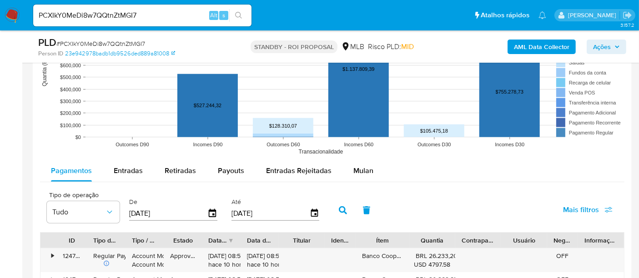
scroll to position [910, 0]
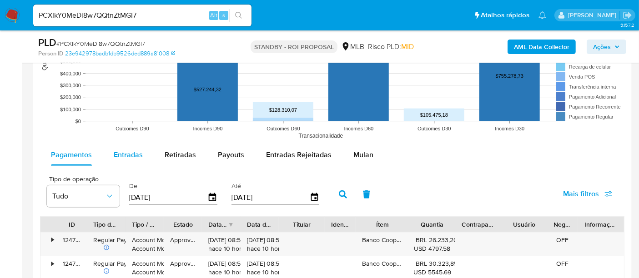
drag, startPoint x: 127, startPoint y: 157, endPoint x: 133, endPoint y: 155, distance: 6.5
click at [127, 156] on span "Entradas" at bounding box center [128, 155] width 29 height 10
select select "10"
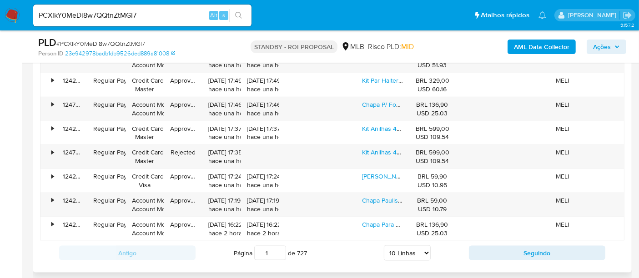
scroll to position [1163, 0]
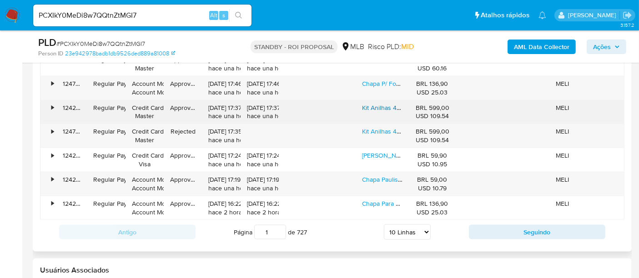
click at [383, 105] on link "Kit Anilhas 40kg + 2 Barras 40cm + 1 Barra 120cm" at bounding box center [432, 107] width 140 height 9
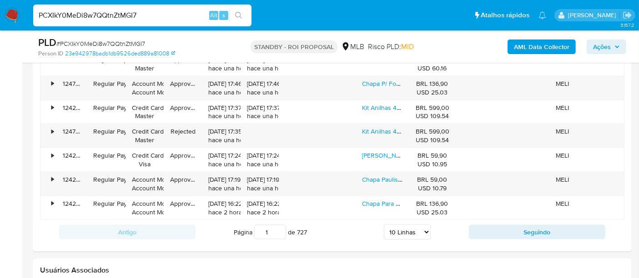
drag, startPoint x: 153, startPoint y: 15, endPoint x: 0, endPoint y: 49, distance: 156.9
paste input "exrA9tT9elBOj4llFqhCP39j"
type input "exrA9tT9elBOj4llFqhCP39j"
click at [237, 14] on icon "search-icon" at bounding box center [238, 15] width 7 height 7
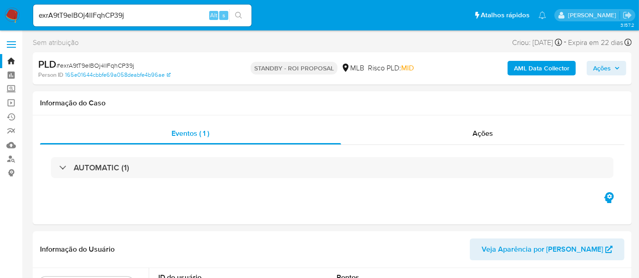
select select "10"
drag, startPoint x: 132, startPoint y: 16, endPoint x: 0, endPoint y: 16, distance: 131.5
click at [0, 16] on nav "Pausado Ver notificaciones exrA9tT9elBOj4llFqhCP39j Alt s Atalhos rápidos Presi…" at bounding box center [319, 15] width 639 height 30
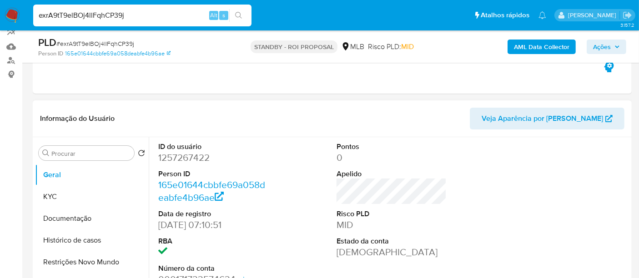
scroll to position [101, 0]
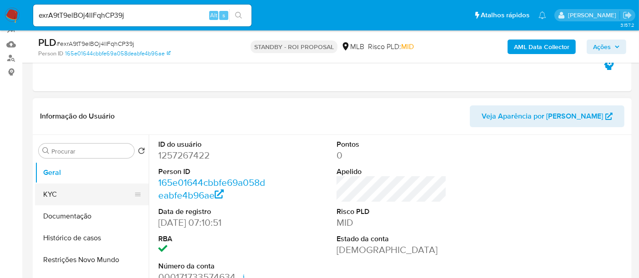
click at [63, 193] on button "KYC" at bounding box center [88, 195] width 106 height 22
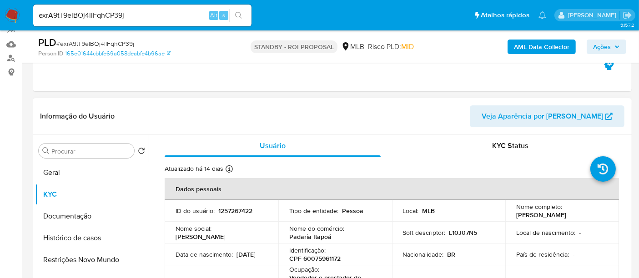
scroll to position [51, 0]
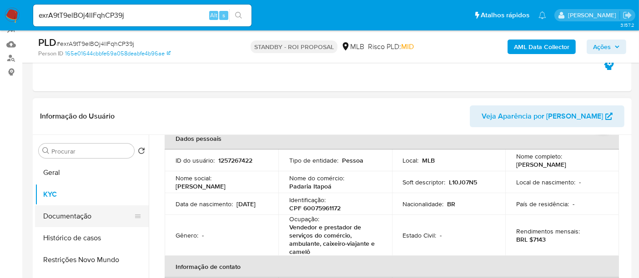
click at [62, 214] on button "Documentação" at bounding box center [88, 217] width 106 height 22
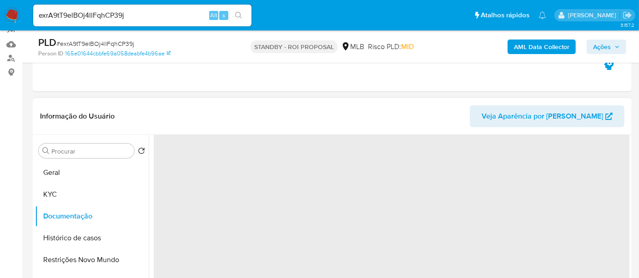
scroll to position [0, 0]
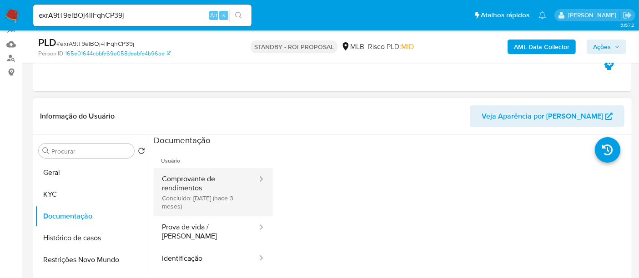
click at [229, 177] on button "Comprovante de rendimentos Concluído: 17/06/2025 (hace 3 meses)" at bounding box center [206, 192] width 105 height 48
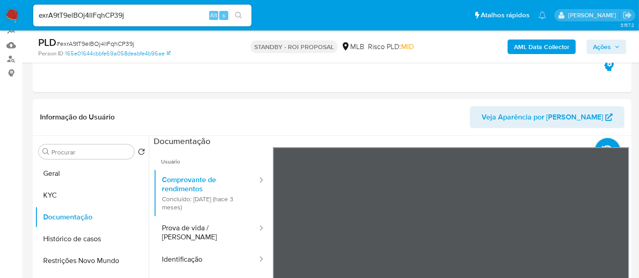
scroll to position [163, 0]
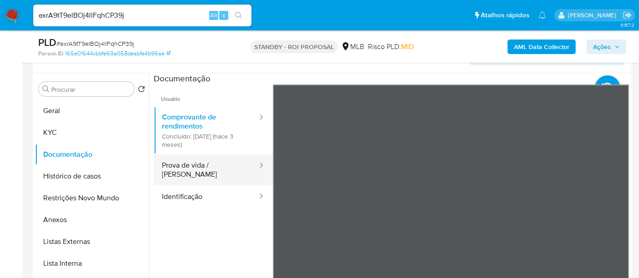
click at [187, 166] on button "Prova de vida / Selfie" at bounding box center [206, 170] width 105 height 31
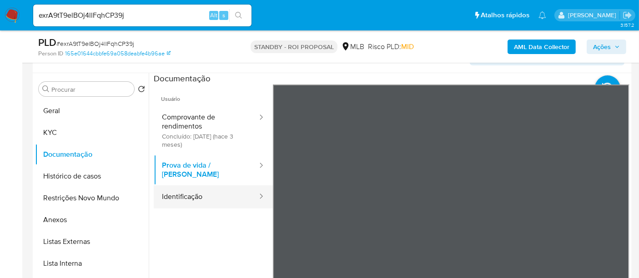
click at [178, 187] on button "Identificação" at bounding box center [206, 197] width 105 height 23
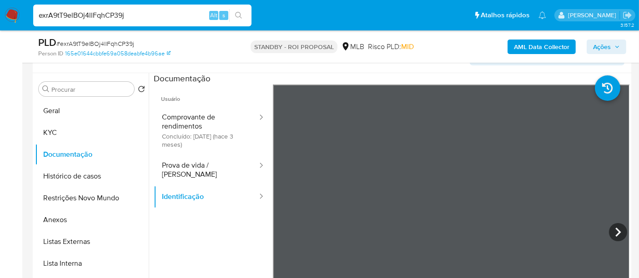
paste input "M0aqKZFSJoHpXqPRyebxoEMh"
type input "M0aqKZFSJoHpXqPRyebxoEMh"
click at [239, 10] on button "search-icon" at bounding box center [238, 15] width 19 height 13
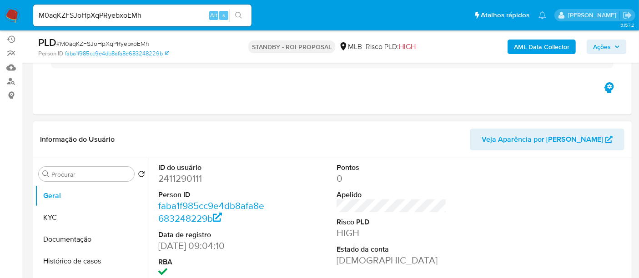
scroll to position [101, 0]
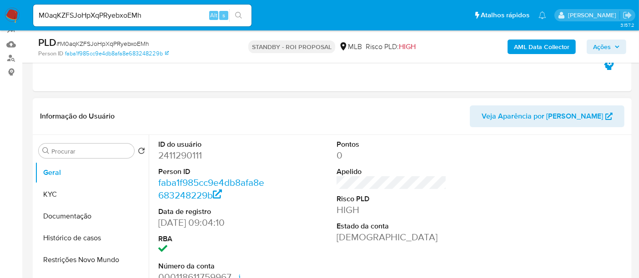
select select "10"
click at [58, 193] on button "KYC" at bounding box center [88, 195] width 106 height 22
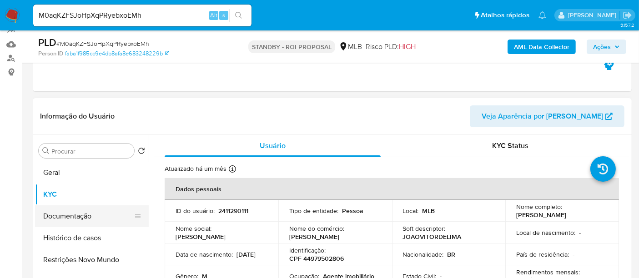
click at [67, 213] on button "Documentação" at bounding box center [88, 217] width 106 height 22
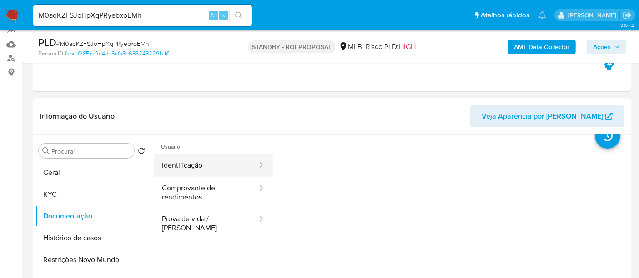
scroll to position [0, 0]
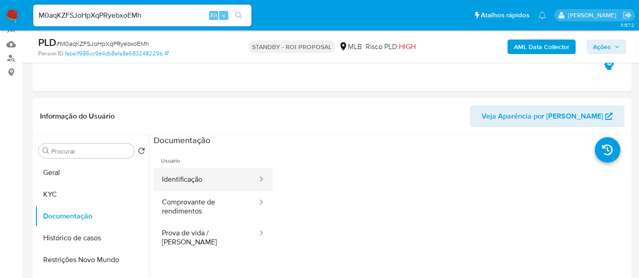
click at [208, 182] on button "Identificação" at bounding box center [206, 179] width 105 height 23
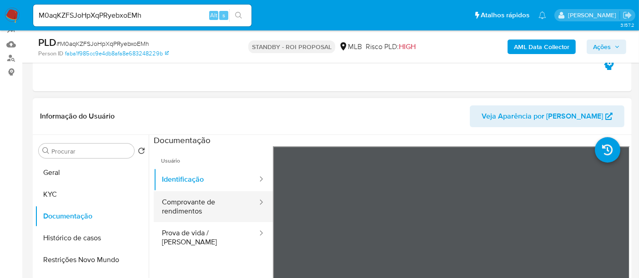
click at [215, 203] on button "Comprovante de rendimentos" at bounding box center [206, 207] width 105 height 31
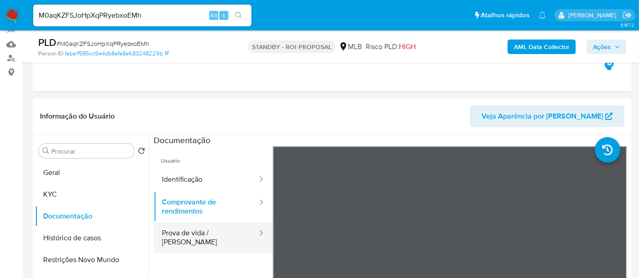
click at [183, 238] on button "Prova de vida / Selfie" at bounding box center [206, 238] width 105 height 31
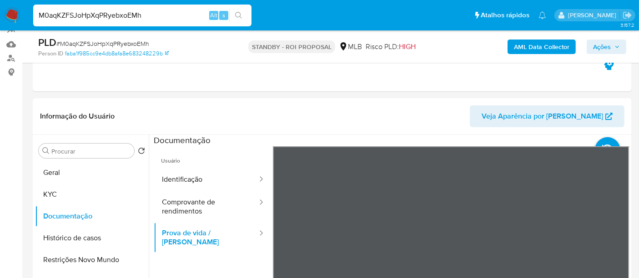
drag, startPoint x: 159, startPoint y: 18, endPoint x: 0, endPoint y: 25, distance: 159.4
click at [0, 25] on nav "Pausado Ver notificaciones M0aqKZFSJoHpXqPRyebxoEMh Alt s Atalhos rápidos Presi…" at bounding box center [319, 15] width 639 height 30
paste input "tkkplyWSpPoHOMO9eGbL3dg5"
type input "tkkplyWSpPoHOMO9eGbL3dg5"
click at [240, 13] on icon "search-icon" at bounding box center [238, 15] width 7 height 7
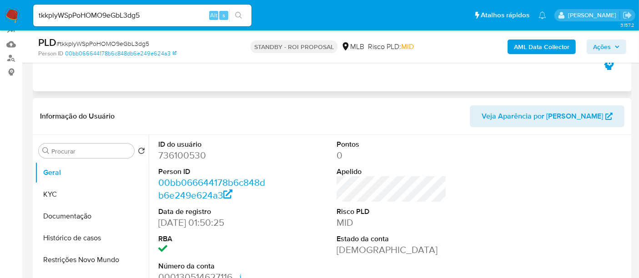
select select "10"
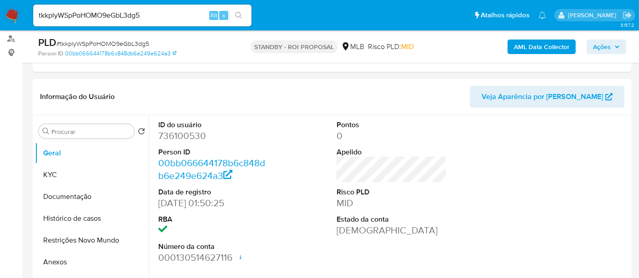
scroll to position [152, 0]
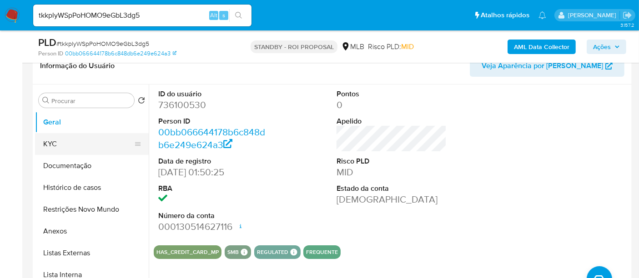
click at [53, 143] on button "KYC" at bounding box center [88, 144] width 106 height 22
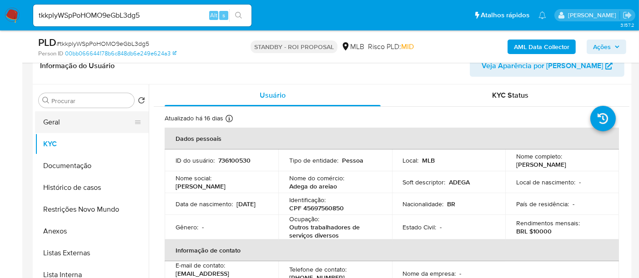
click at [68, 122] on button "Geral" at bounding box center [88, 122] width 106 height 22
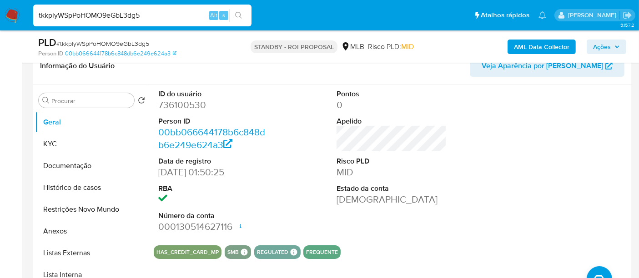
drag, startPoint x: 151, startPoint y: 16, endPoint x: 0, endPoint y: 20, distance: 150.7
click at [0, 20] on nav "Pausado Ver notificaciones tkkplyWSpPoHOMO9eGbL3dg5 Alt s Atalhos rápidos Presi…" at bounding box center [319, 15] width 639 height 30
paste input "icG1LfsWUr4CTvJonBhr5xES"
type input "icG1LfsWUr4CTvJonBhr5xES"
click at [242, 13] on icon "search-icon" at bounding box center [238, 15] width 7 height 7
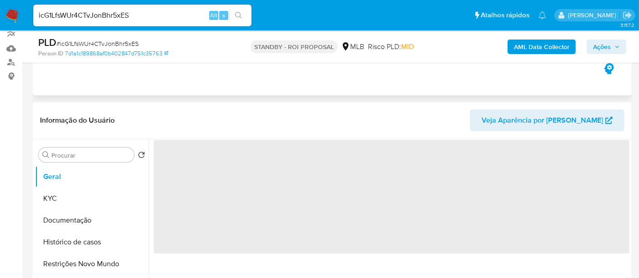
scroll to position [101, 0]
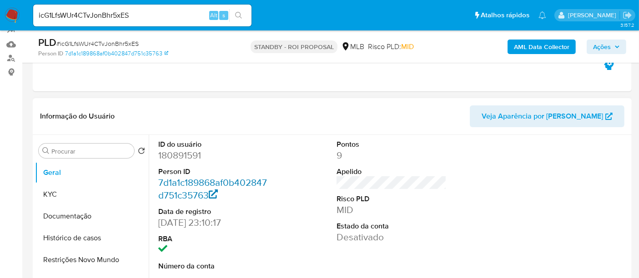
select select "10"
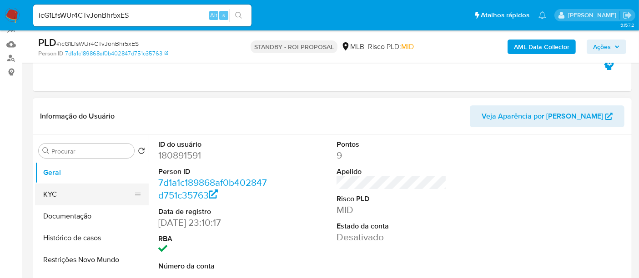
click at [56, 194] on button "KYC" at bounding box center [88, 195] width 106 height 22
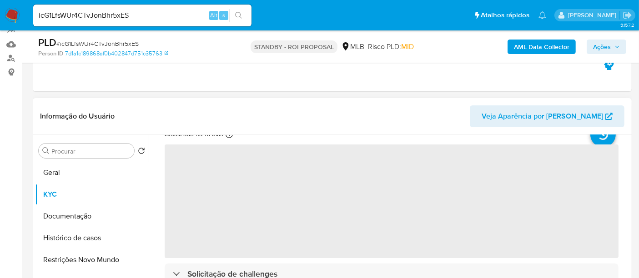
scroll to position [51, 0]
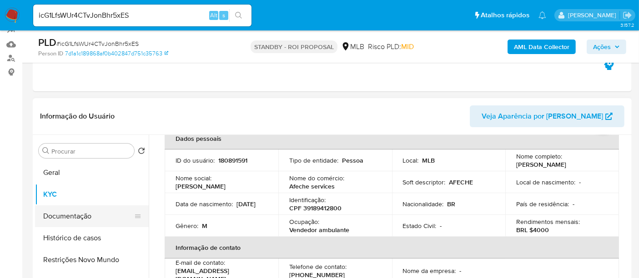
click at [58, 213] on button "Documentação" at bounding box center [88, 217] width 106 height 22
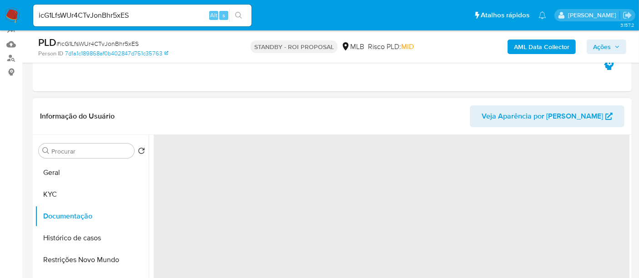
scroll to position [0, 0]
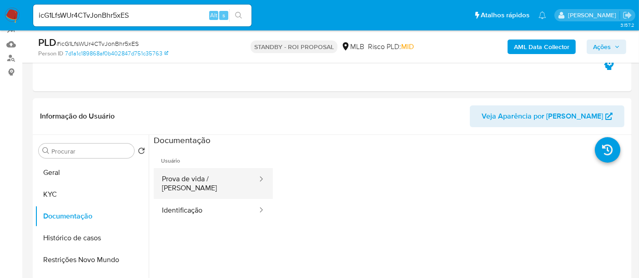
click at [199, 182] on button "Prova de vida / Selfie" at bounding box center [206, 183] width 105 height 31
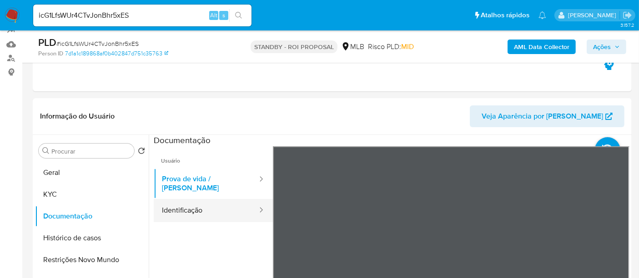
click at [195, 203] on button "Identificação" at bounding box center [206, 210] width 105 height 23
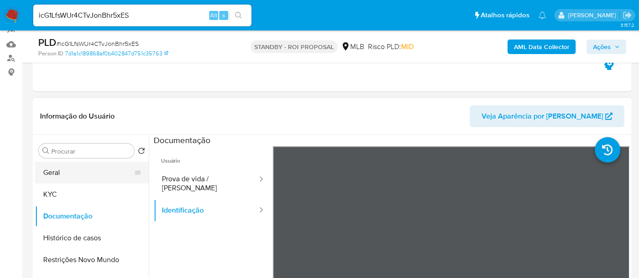
click at [63, 171] on button "Geral" at bounding box center [88, 173] width 106 height 22
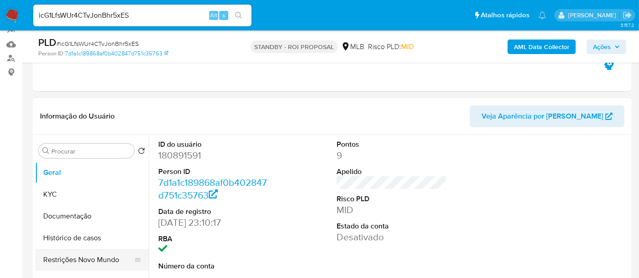
click at [82, 260] on button "Restrições Novo Mundo" at bounding box center [88, 260] width 106 height 22
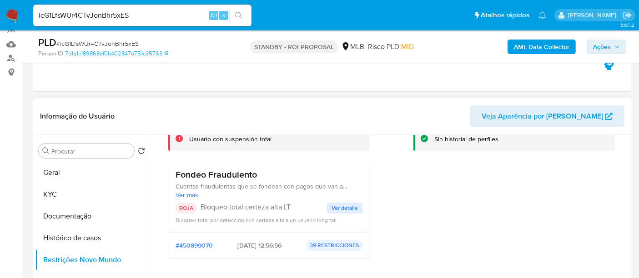
scroll to position [101, 0]
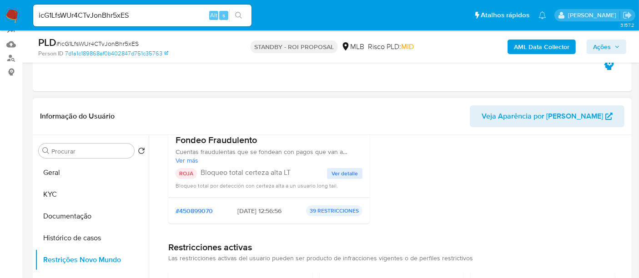
click at [344, 173] on span "Ver detalle" at bounding box center [345, 173] width 26 height 9
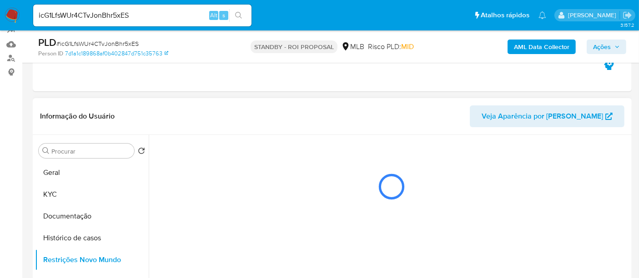
scroll to position [0, 0]
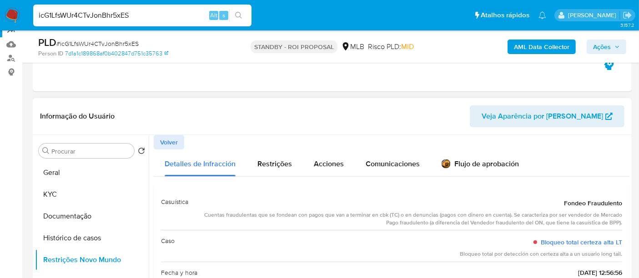
drag, startPoint x: 139, startPoint y: 16, endPoint x: 0, endPoint y: 35, distance: 140.4
paste input "38HTiFWAMNEL3SVwIbhoNWxf"
type input "38HTiFWAMNEL3SVwIbhoNWxf"
click at [236, 15] on icon "search-icon" at bounding box center [238, 15] width 7 height 7
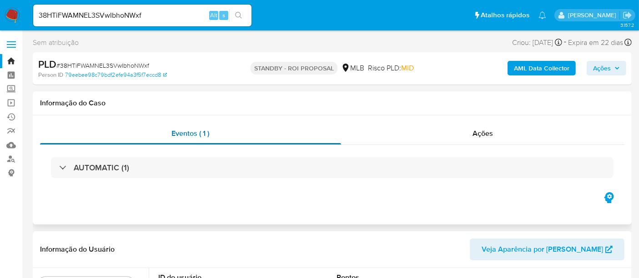
select select "10"
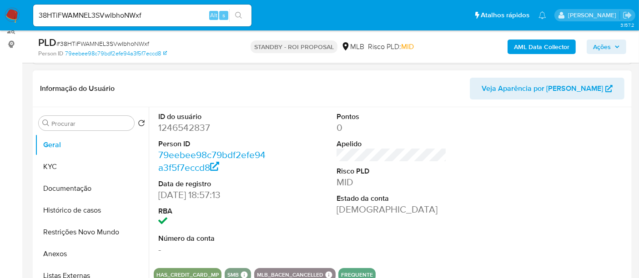
scroll to position [152, 0]
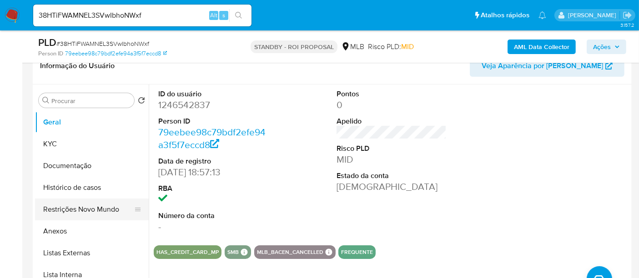
click at [76, 211] on button "Restrições Novo Mundo" at bounding box center [88, 210] width 106 height 22
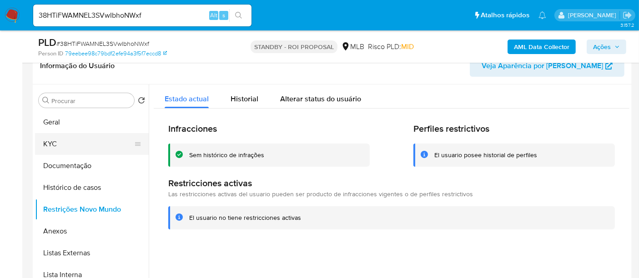
click at [52, 144] on button "KYC" at bounding box center [88, 144] width 106 height 22
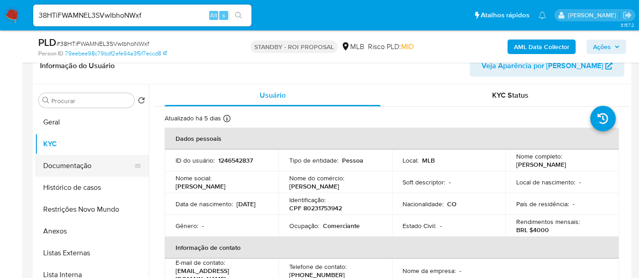
click at [77, 163] on button "Documentação" at bounding box center [88, 166] width 106 height 22
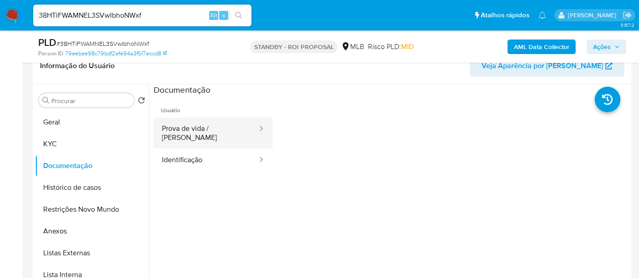
click at [225, 134] on button "Prova de vida / Selfie" at bounding box center [206, 133] width 105 height 31
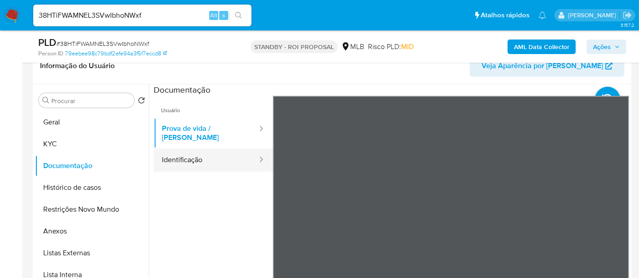
drag, startPoint x: 191, startPoint y: 152, endPoint x: 252, endPoint y: 151, distance: 61.0
click at [191, 152] on button "Identificação" at bounding box center [206, 160] width 105 height 23
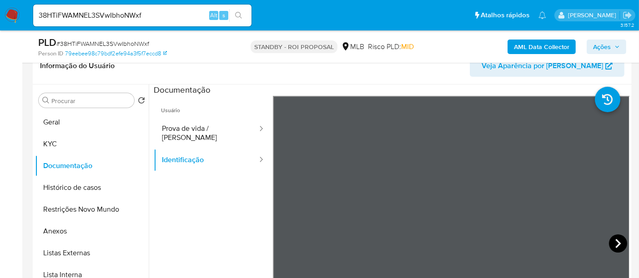
click at [609, 239] on icon at bounding box center [618, 244] width 18 height 18
drag, startPoint x: 52, startPoint y: 135, endPoint x: 63, endPoint y: 135, distance: 11.4
click at [51, 135] on button "KYC" at bounding box center [88, 144] width 106 height 22
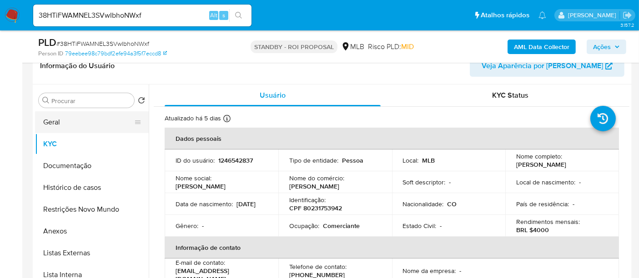
click at [66, 123] on button "Geral" at bounding box center [88, 122] width 106 height 22
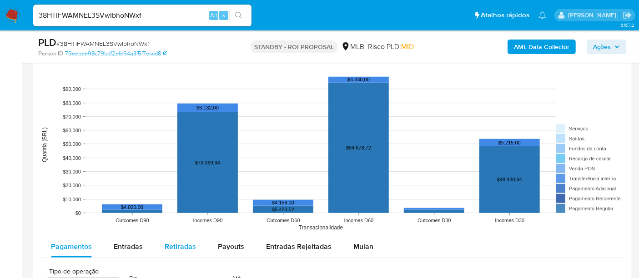
scroll to position [813, 0]
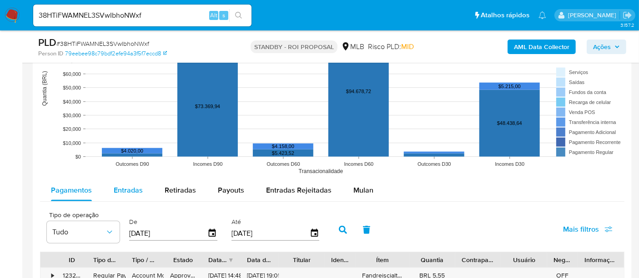
click at [121, 186] on span "Entradas" at bounding box center [128, 190] width 29 height 10
select select "10"
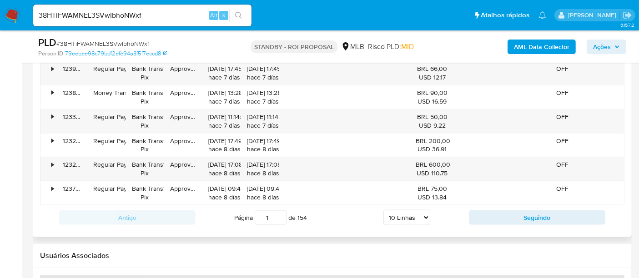
scroll to position [1116, 0]
drag, startPoint x: 8, startPoint y: 16, endPoint x: 0, endPoint y: 16, distance: 7.7
click at [0, 16] on nav "Pausado Ver notificaciones 38HTiFWAMNEL3SVwIbhoNWxf Alt s Atalhos rápidos Presi…" at bounding box center [319, 15] width 639 height 30
paste input "WQSbPxDxqAoCn7AGa4ocoZmq"
type input "WQSbPxDxqAoCn7AGa4ocoZmq"
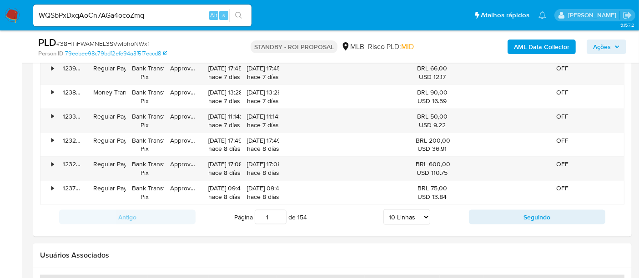
click at [236, 14] on icon "search-icon" at bounding box center [238, 15] width 7 height 7
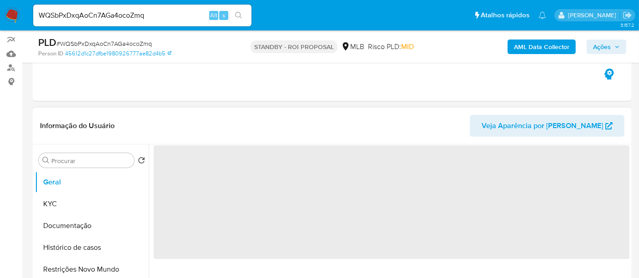
scroll to position [101, 0]
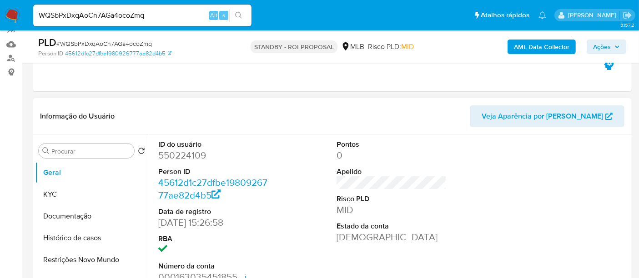
select select "10"
click at [68, 194] on button "KYC" at bounding box center [88, 195] width 106 height 22
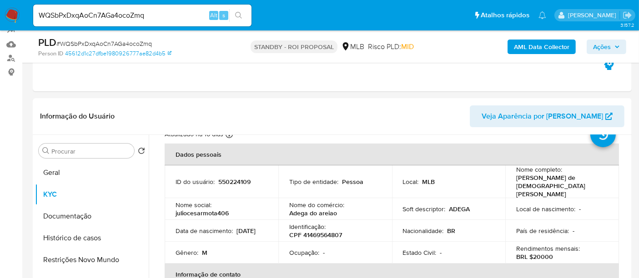
scroll to position [51, 0]
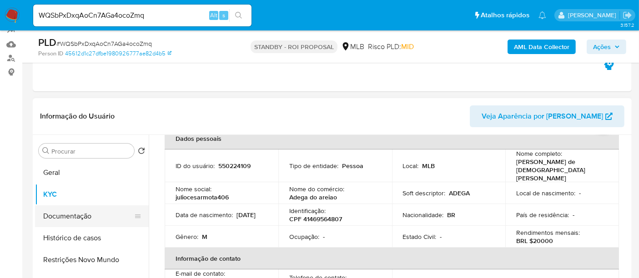
click at [85, 215] on button "Documentação" at bounding box center [88, 217] width 106 height 22
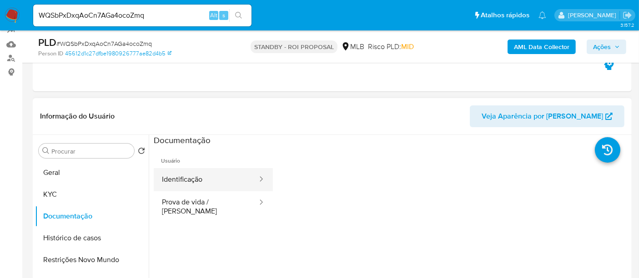
click at [189, 181] on button "Identificação" at bounding box center [206, 179] width 105 height 23
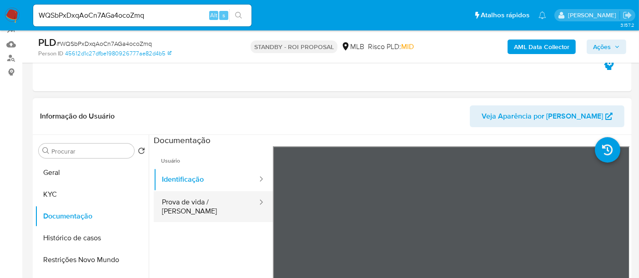
click at [200, 197] on button "Prova de vida / Selfie" at bounding box center [206, 207] width 105 height 31
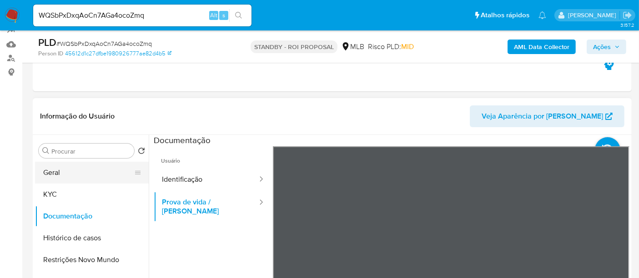
drag, startPoint x: 76, startPoint y: 170, endPoint x: 90, endPoint y: 170, distance: 13.2
click at [76, 171] on button "Geral" at bounding box center [88, 173] width 106 height 22
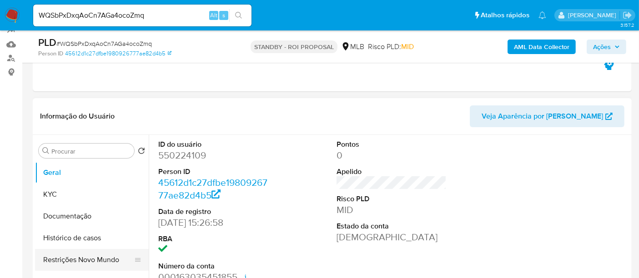
click at [74, 257] on button "Restrições Novo Mundo" at bounding box center [88, 260] width 106 height 22
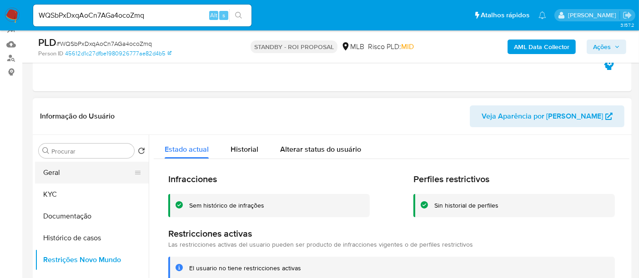
click at [56, 171] on button "Geral" at bounding box center [88, 173] width 106 height 22
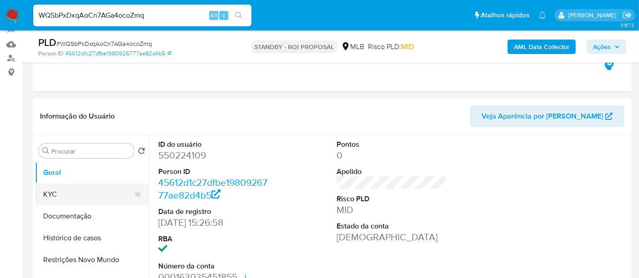
click at [52, 193] on button "KYC" at bounding box center [88, 195] width 106 height 22
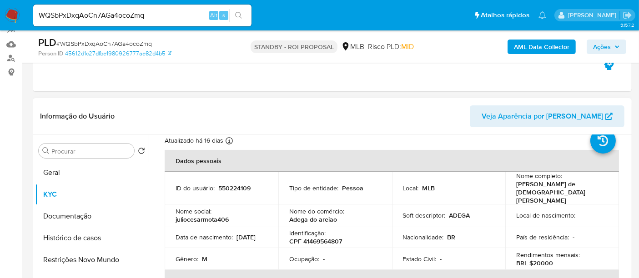
scroll to position [51, 0]
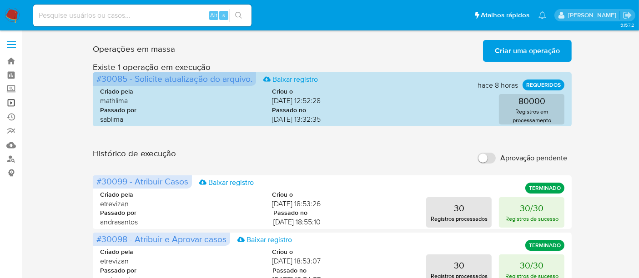
click at [11, 106] on link "Operações em massa" at bounding box center [54, 103] width 108 height 14
click at [13, 160] on link "Localizador de pessoas" at bounding box center [54, 159] width 108 height 14
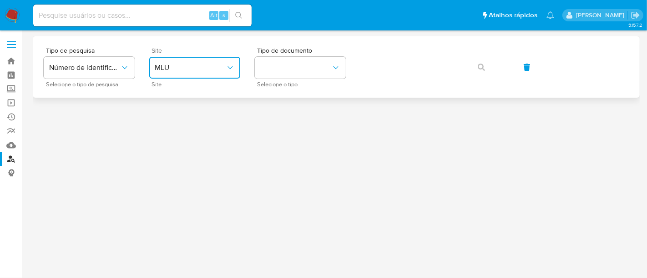
drag, startPoint x: 233, startPoint y: 67, endPoint x: 232, endPoint y: 74, distance: 6.5
click at [233, 67] on icon "site_id" at bounding box center [230, 67] width 9 height 9
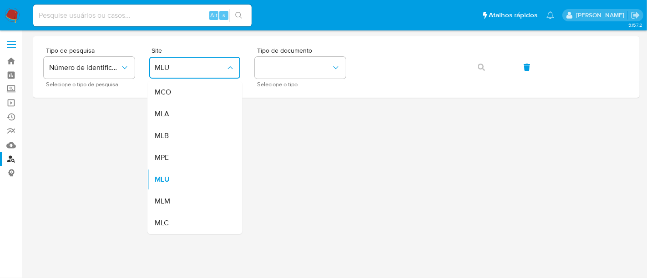
drag, startPoint x: 174, startPoint y: 139, endPoint x: 209, endPoint y: 125, distance: 37.9
click at [174, 139] on div "MLB" at bounding box center [192, 136] width 75 height 22
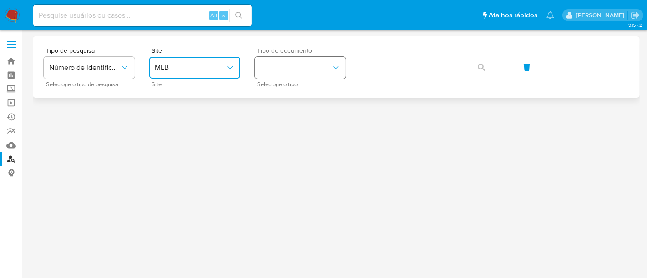
click at [338, 68] on icon "identificationType" at bounding box center [335, 67] width 9 height 9
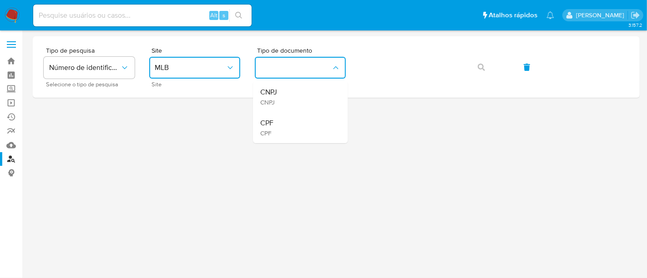
click at [276, 125] on div "CPF CPF" at bounding box center [297, 127] width 75 height 31
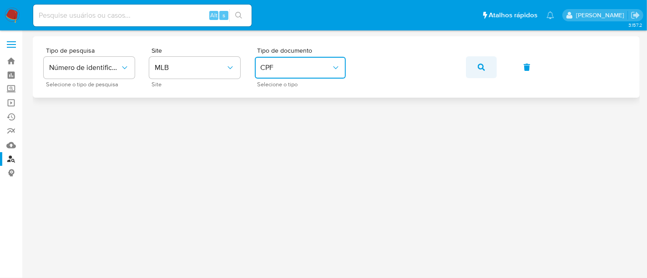
click at [478, 65] on icon "button" at bounding box center [481, 67] width 7 height 7
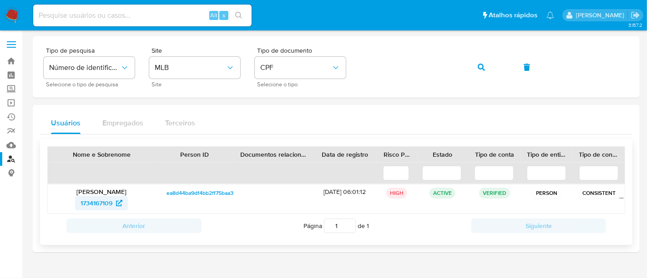
click at [101, 197] on span "1734167109" at bounding box center [97, 203] width 32 height 15
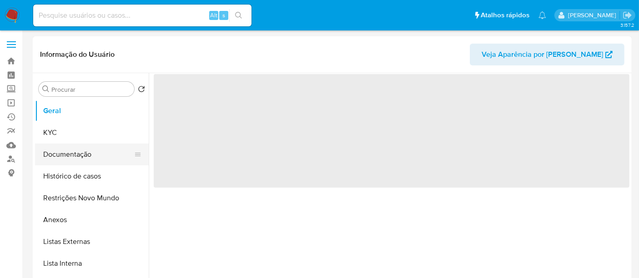
click at [68, 157] on button "Documentação" at bounding box center [88, 155] width 106 height 22
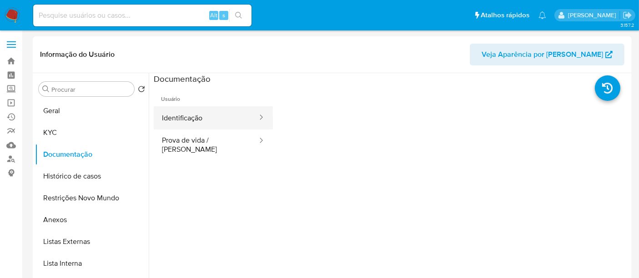
select select "10"
click at [202, 121] on button "Identificação" at bounding box center [206, 117] width 105 height 23
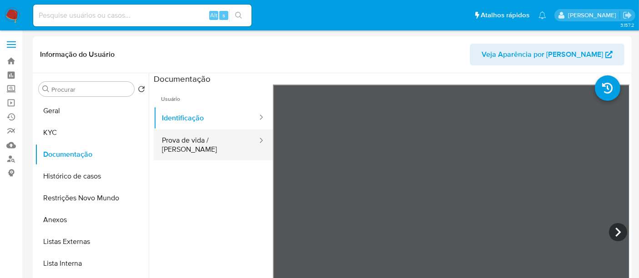
drag, startPoint x: 176, startPoint y: 140, endPoint x: 182, endPoint y: 137, distance: 6.5
click at [176, 139] on button "Prova de vida / Selfie" at bounding box center [206, 145] width 105 height 31
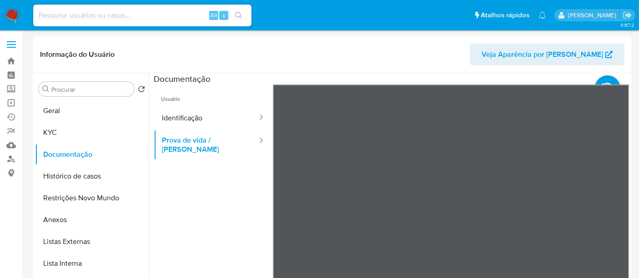
scroll to position [51, 0]
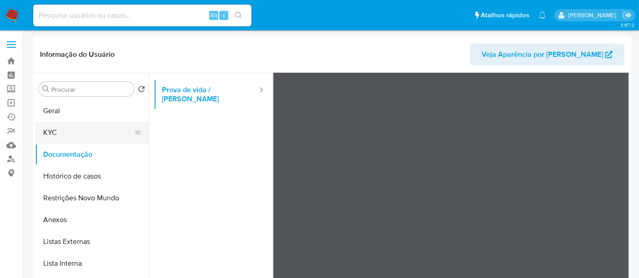
click at [50, 133] on button "KYC" at bounding box center [88, 133] width 106 height 22
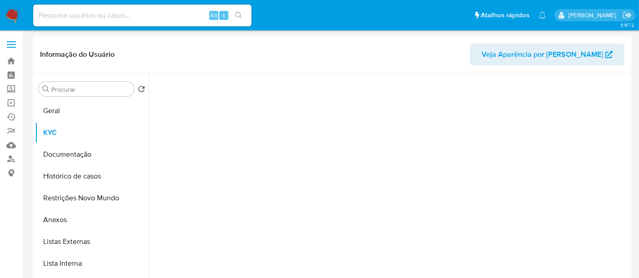
scroll to position [0, 0]
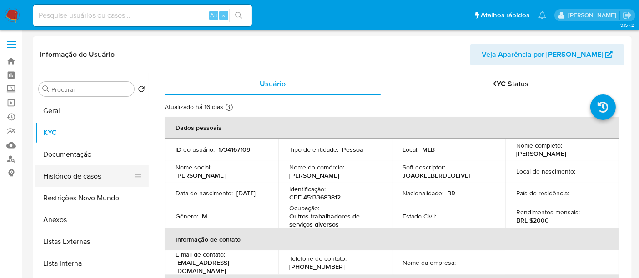
click at [70, 174] on button "Histórico de casos" at bounding box center [88, 177] width 106 height 22
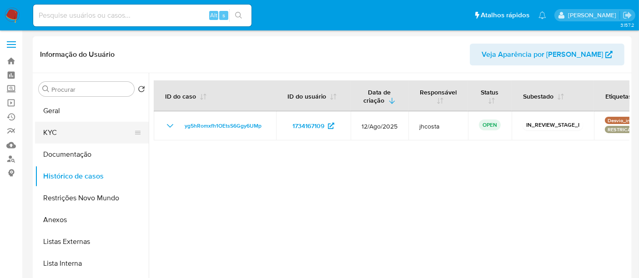
click at [53, 132] on button "KYC" at bounding box center [88, 133] width 106 height 22
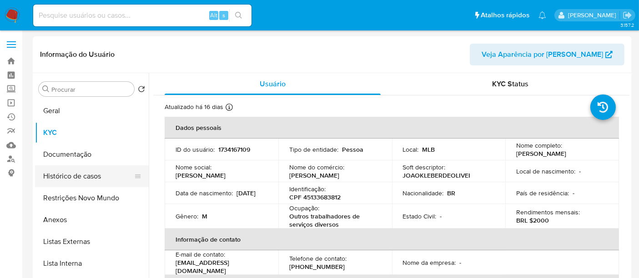
click at [57, 175] on button "Histórico de casos" at bounding box center [88, 177] width 106 height 22
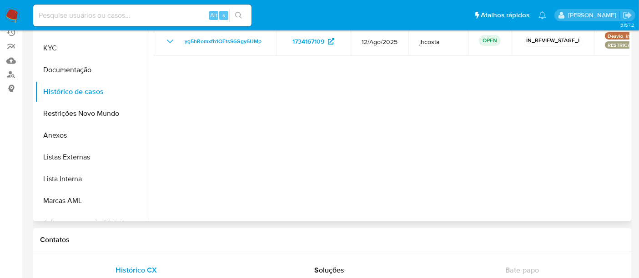
scroll to position [101, 0]
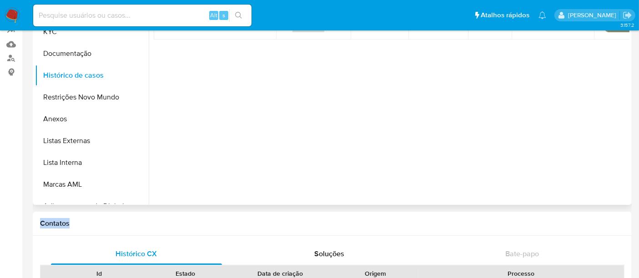
drag, startPoint x: 420, startPoint y: 207, endPoint x: 469, endPoint y: 201, distance: 49.0
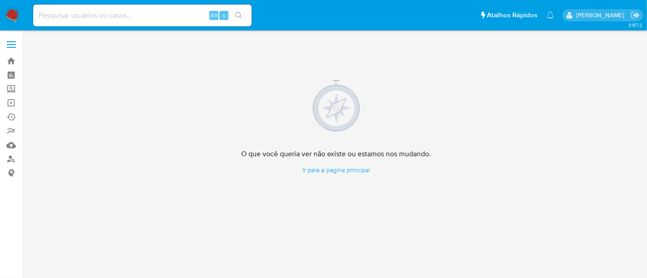
click at [10, 12] on img at bounding box center [12, 15] width 15 height 15
